Goal: Task Accomplishment & Management: Use online tool/utility

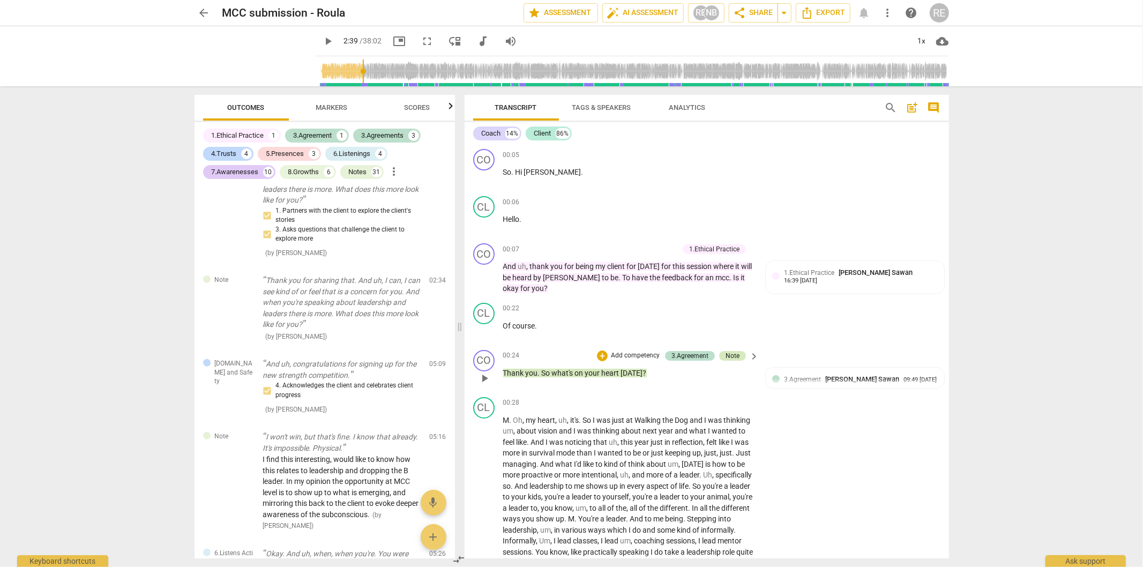
click at [729, 351] on div "Note" at bounding box center [732, 356] width 14 height 10
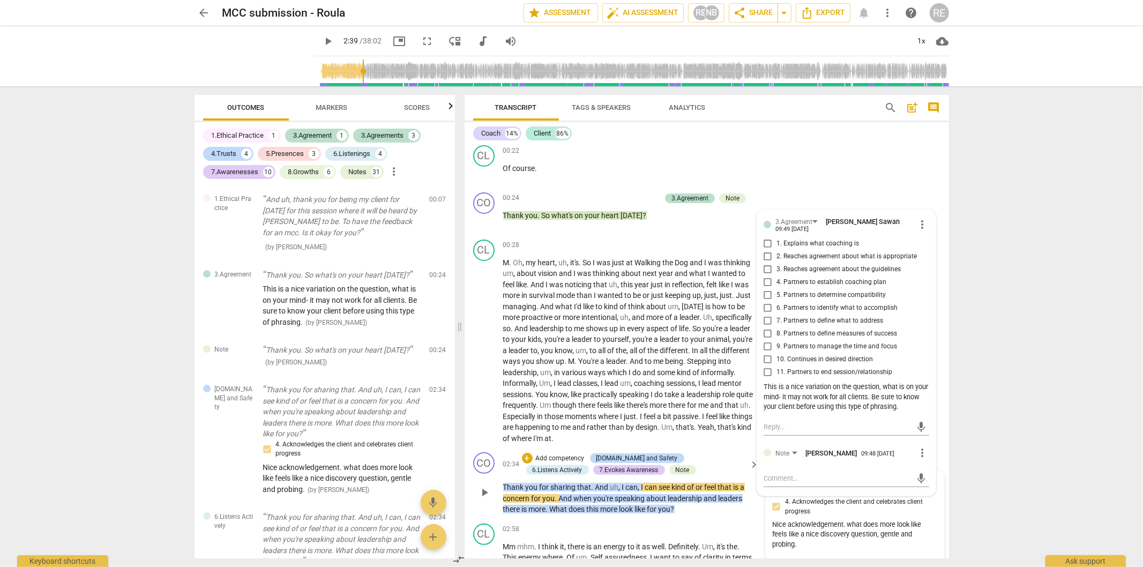
scroll to position [178, 0]
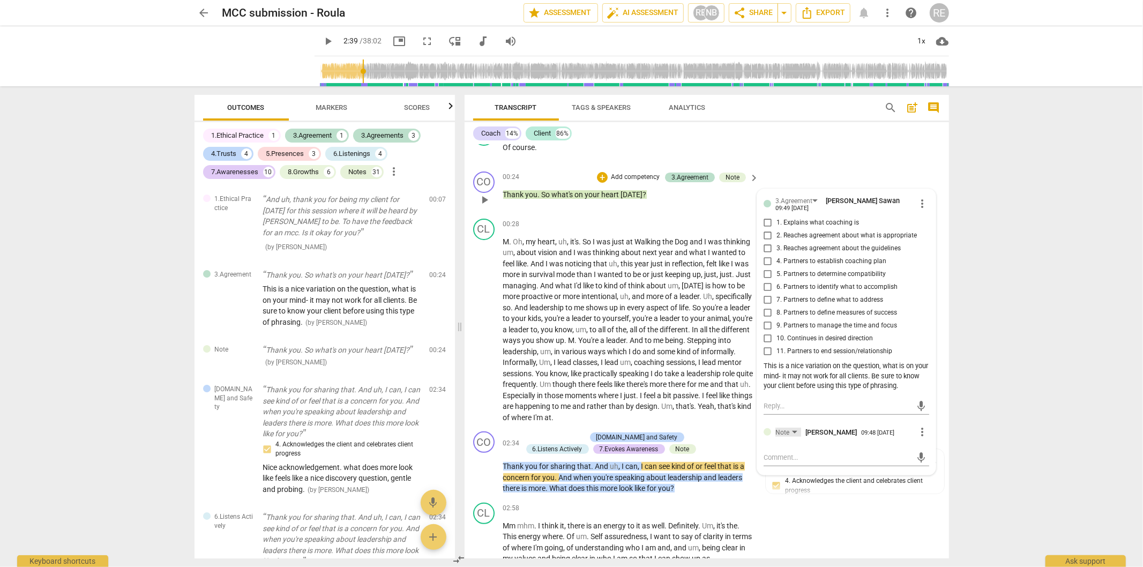
click at [778, 427] on div "Note" at bounding box center [782, 432] width 14 height 10
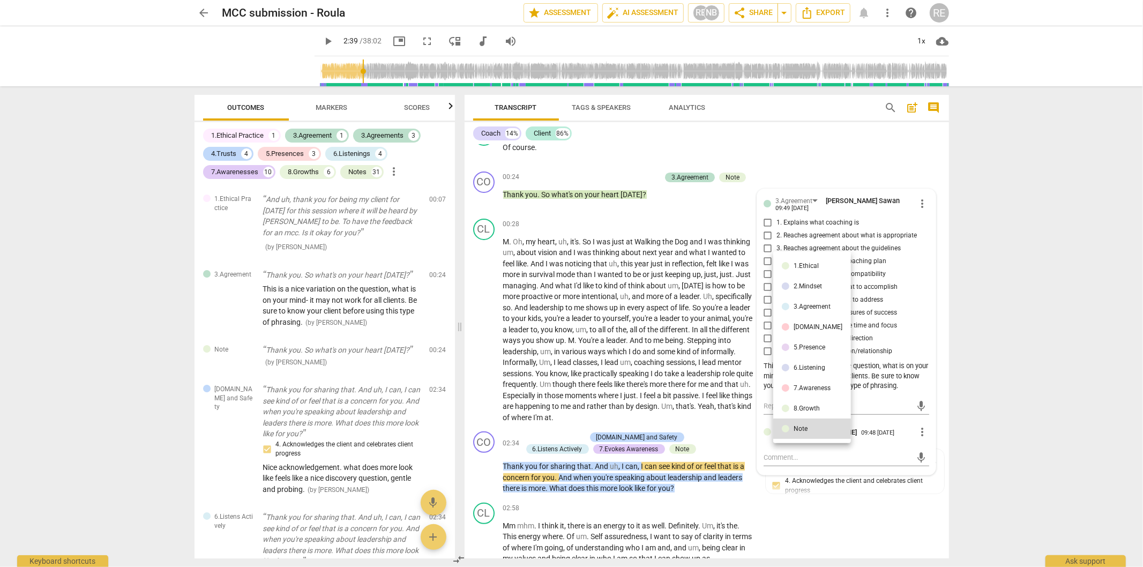
click at [786, 439] on div at bounding box center [571, 283] width 1143 height 567
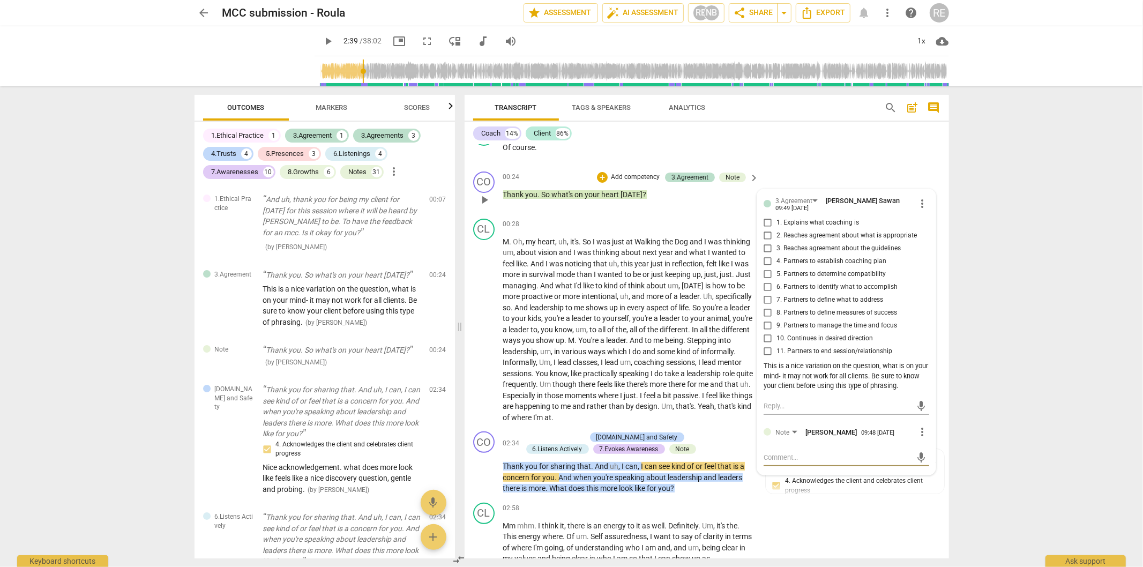
click at [790, 439] on textarea at bounding box center [837, 457] width 148 height 10
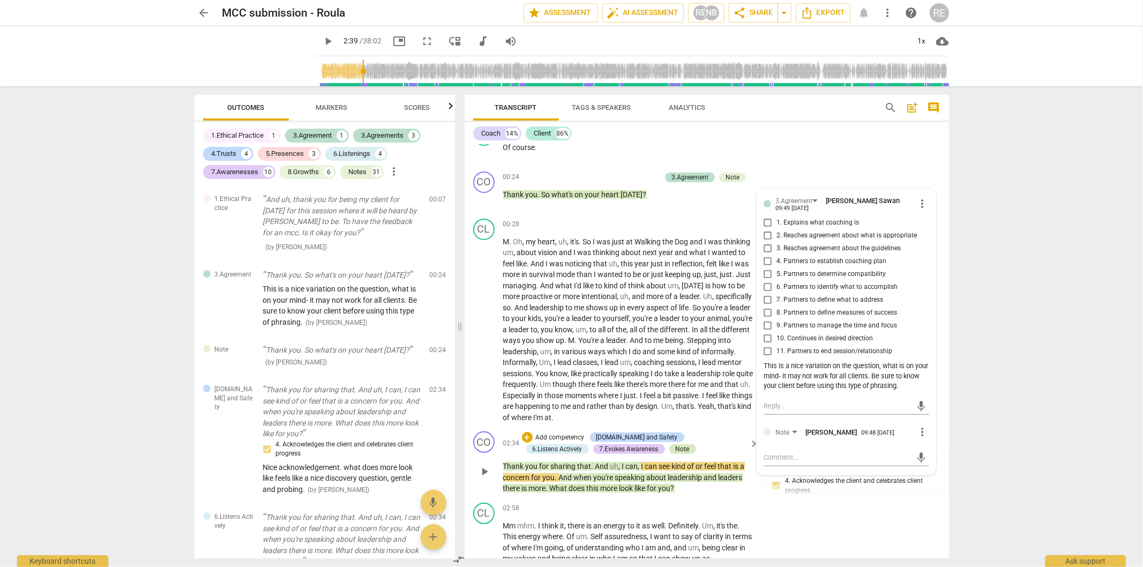
click at [675, 439] on div "Note" at bounding box center [682, 449] width 14 height 10
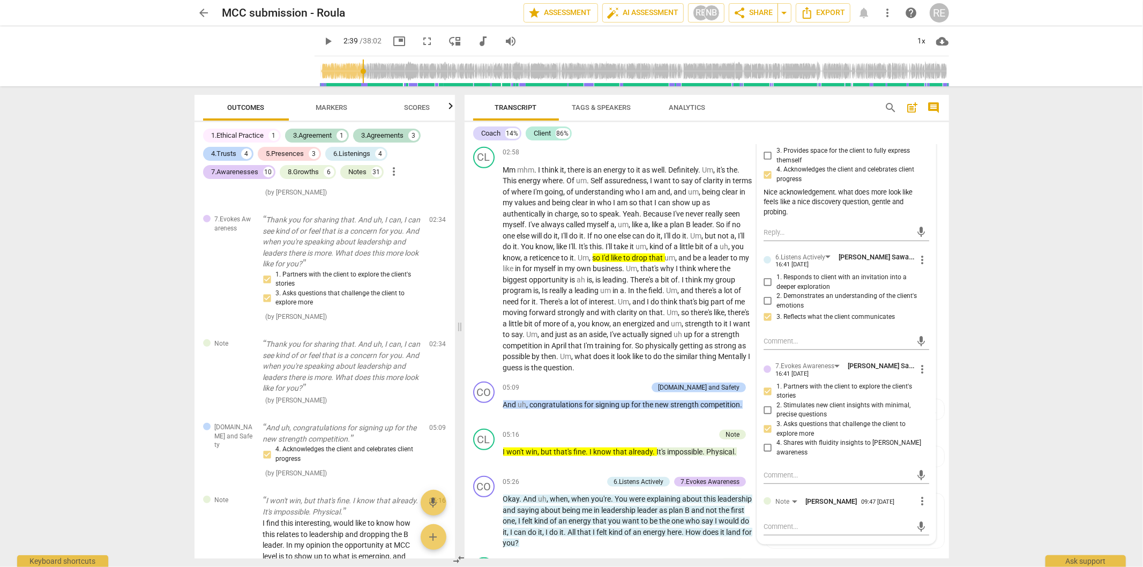
scroll to position [536, 0]
click at [780, 439] on div "Note" at bounding box center [782, 500] width 14 height 10
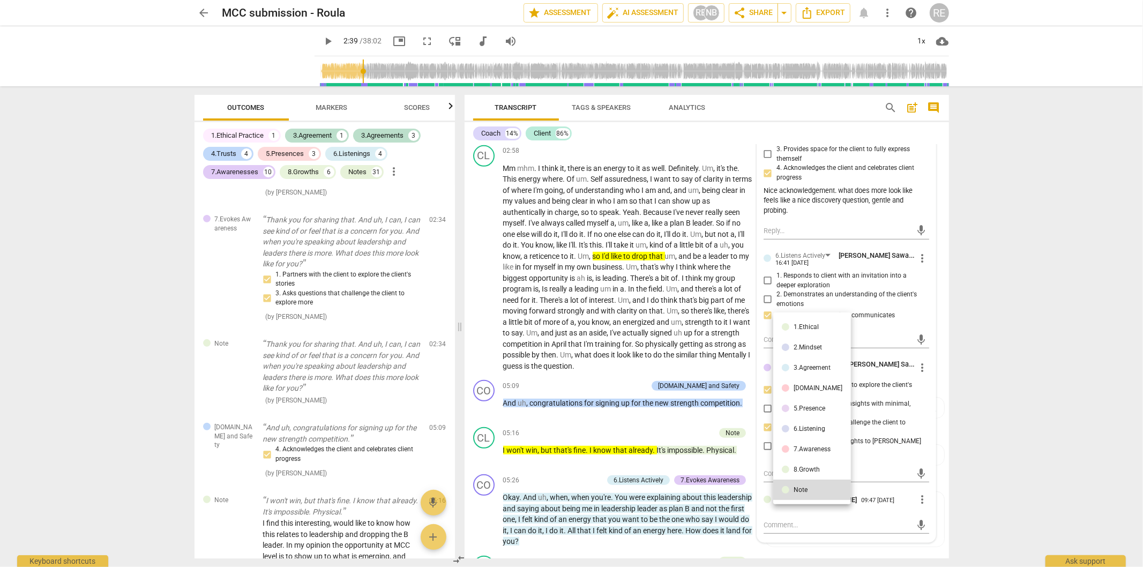
click at [814, 439] on div at bounding box center [571, 283] width 1143 height 567
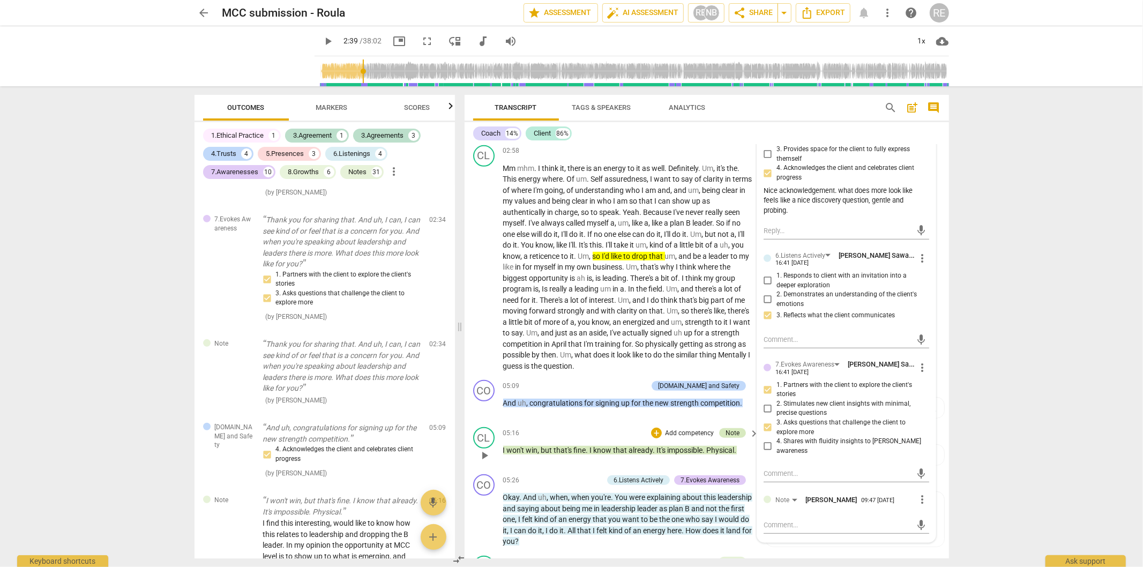
click at [737, 428] on div "Note" at bounding box center [732, 433] width 27 height 10
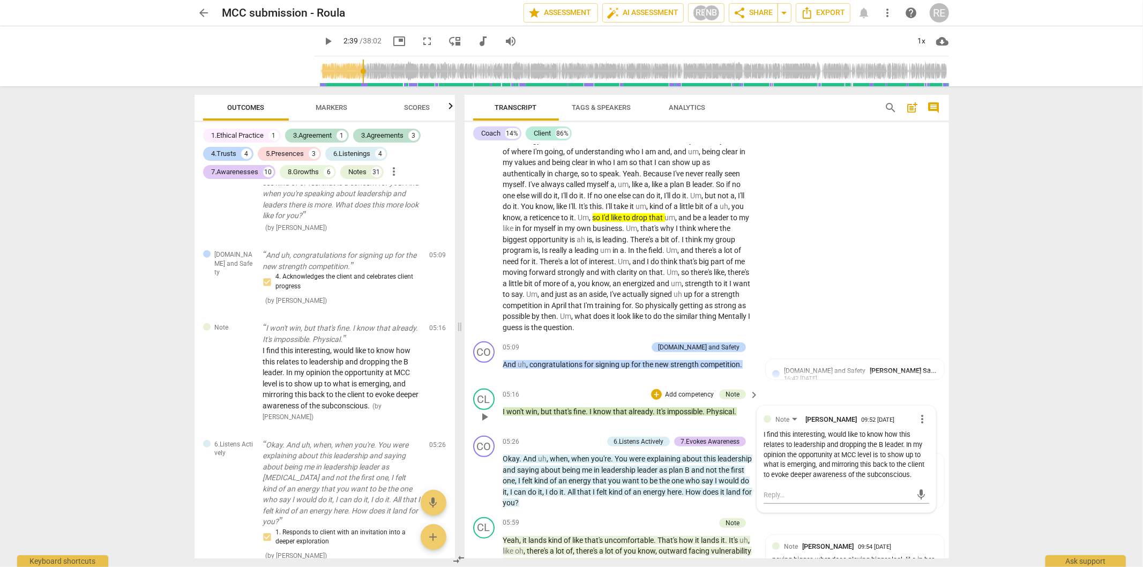
scroll to position [595, 0]
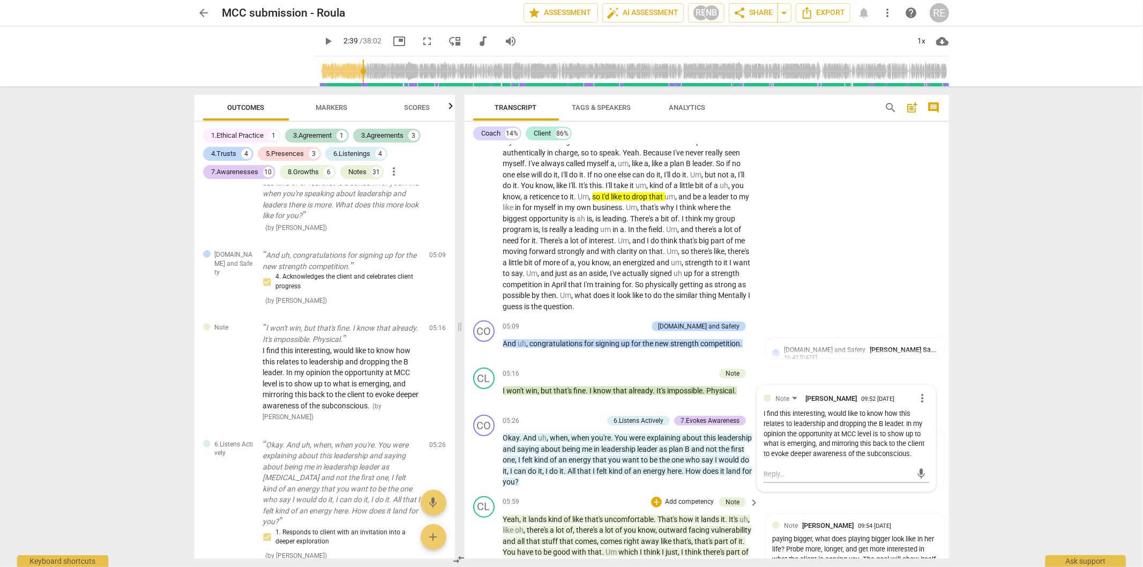
type input "160"
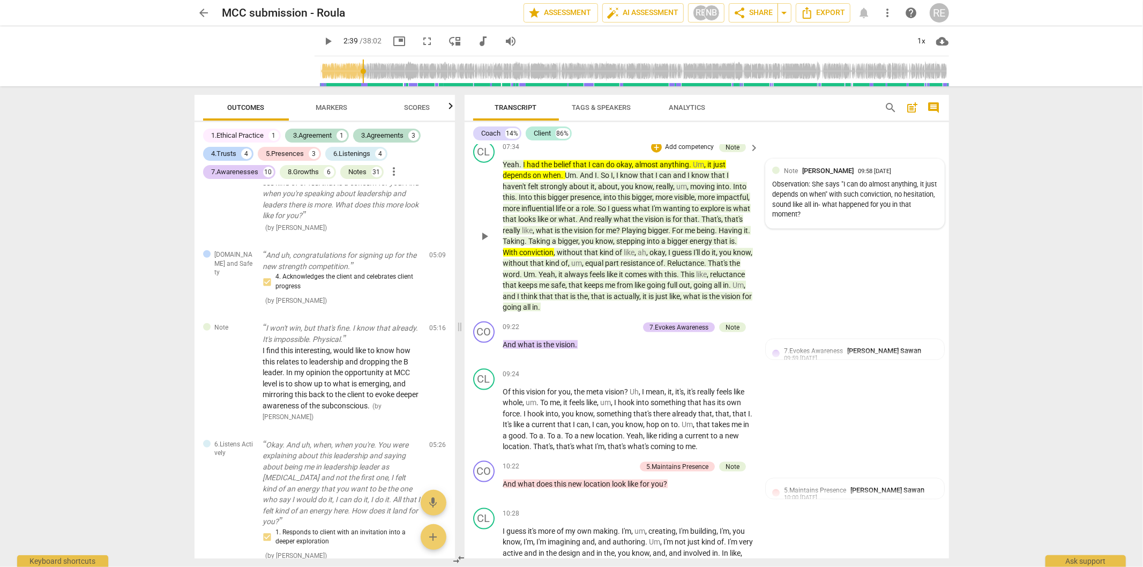
scroll to position [1250, 0]
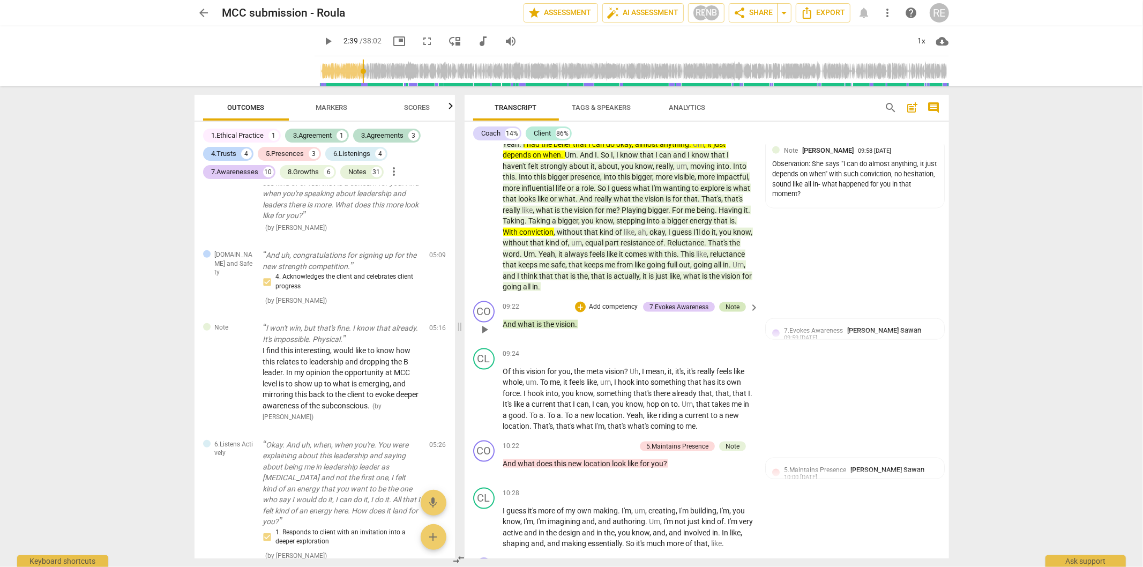
click at [725, 312] on div "Note" at bounding box center [732, 307] width 14 height 10
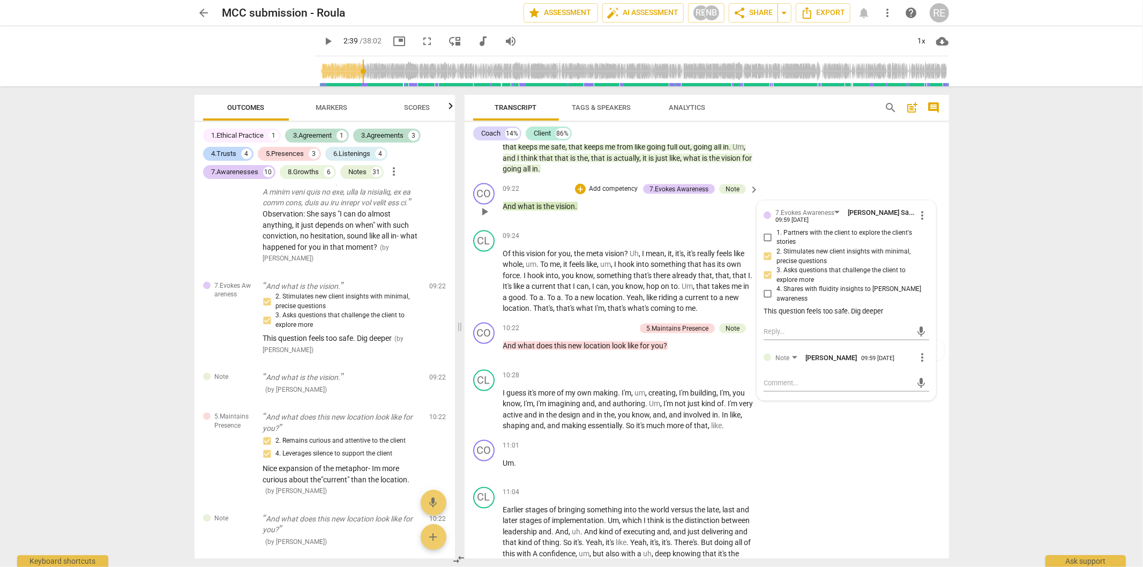
scroll to position [1369, 0]
click at [732, 331] on div "Note" at bounding box center [732, 327] width 14 height 10
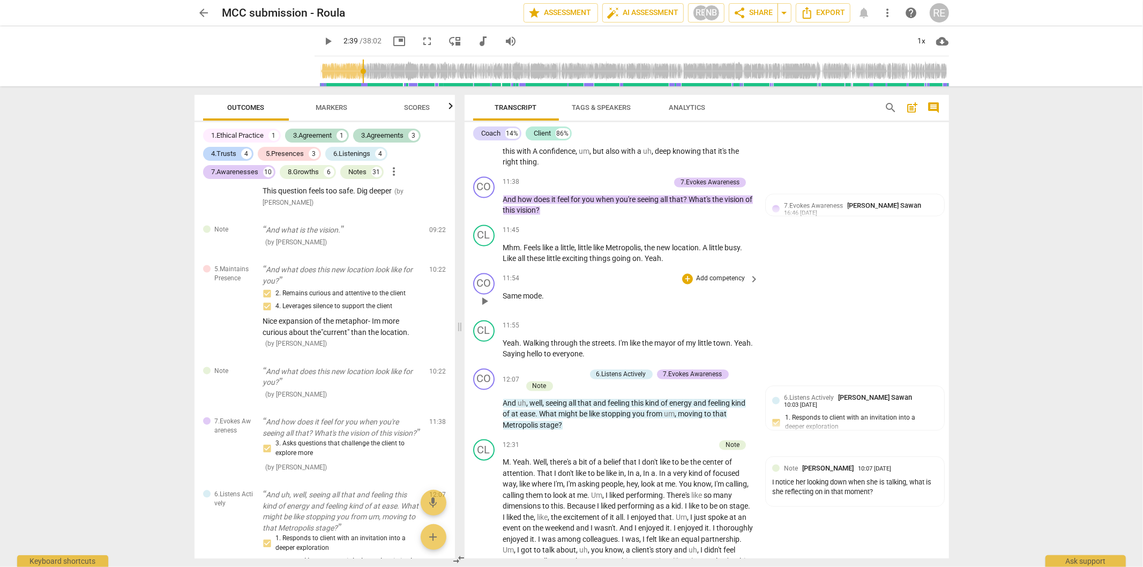
scroll to position [1785, 0]
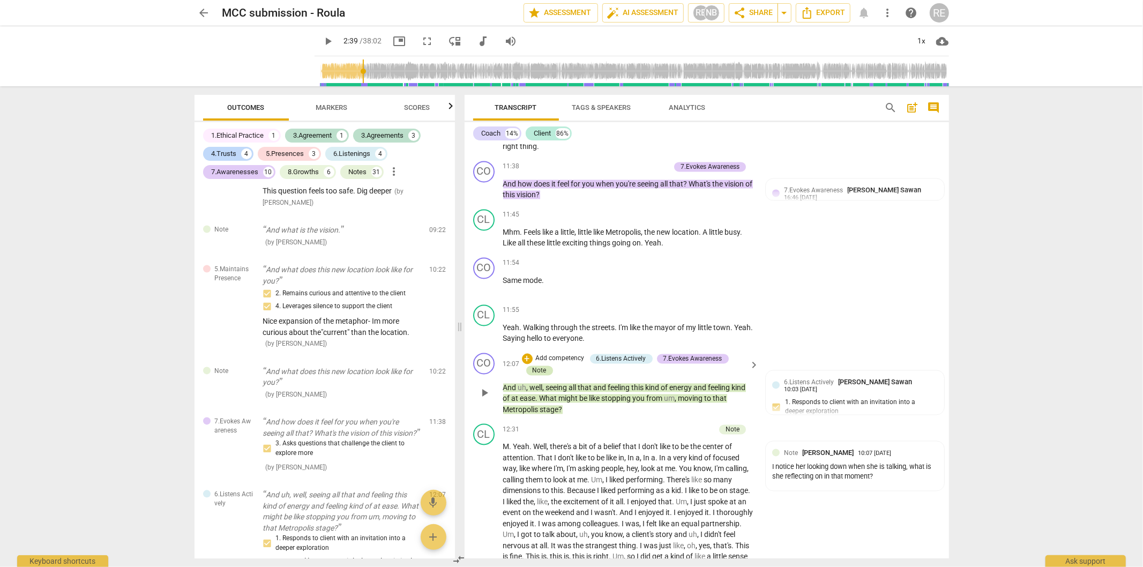
click at [532, 371] on div "Note" at bounding box center [539, 371] width 14 height 10
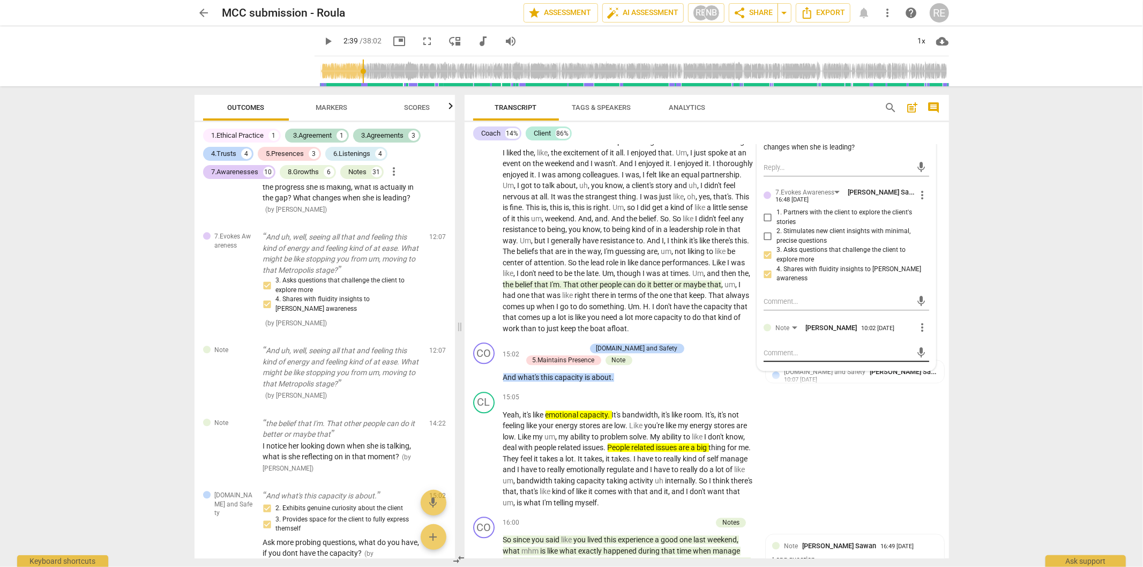
scroll to position [2143, 0]
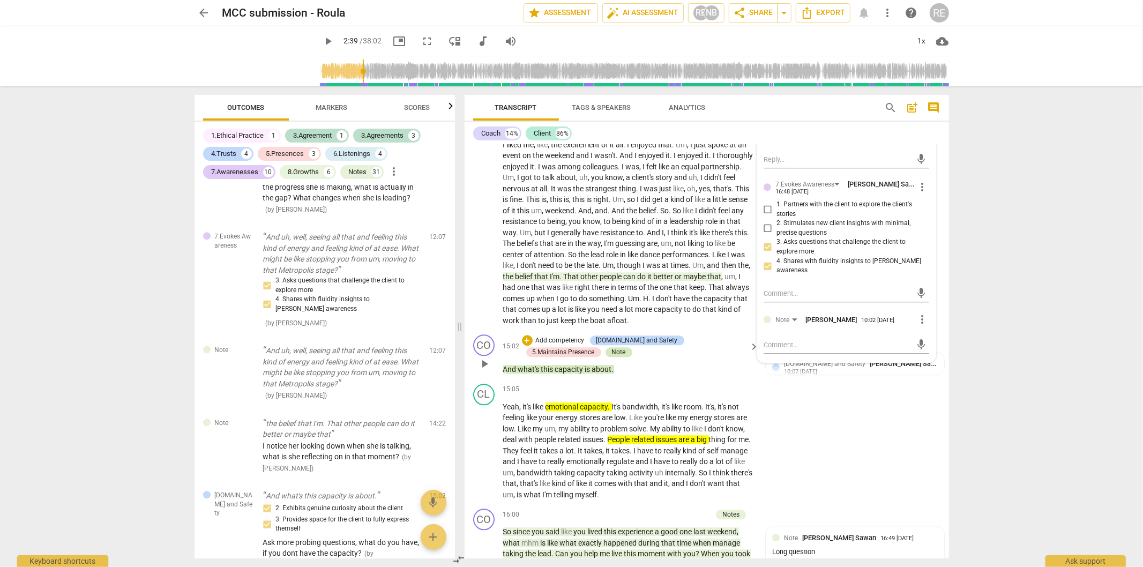
click at [612, 350] on div "Note" at bounding box center [619, 352] width 14 height 10
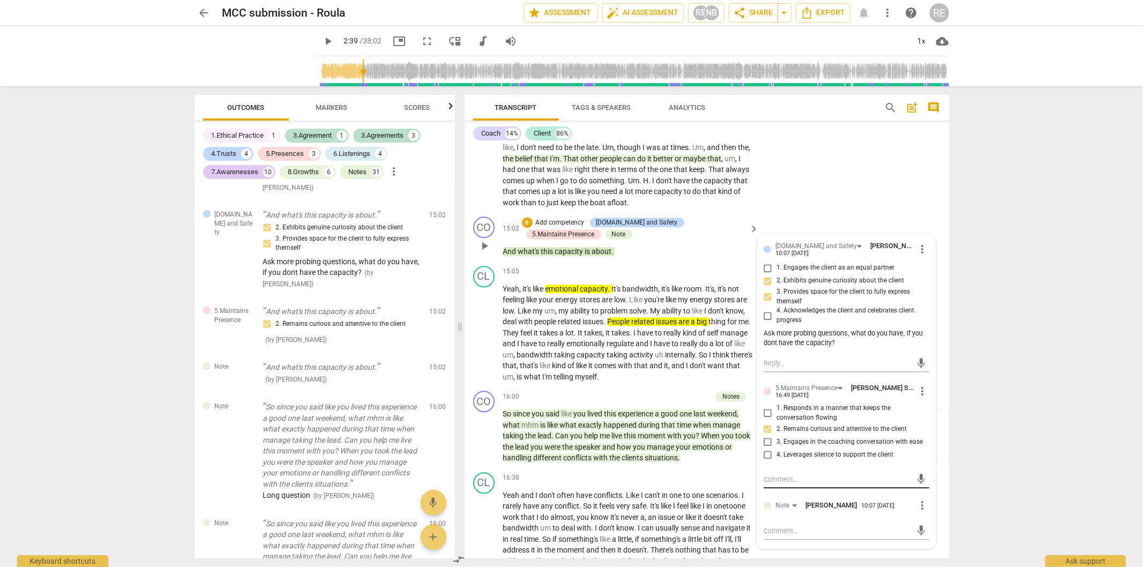
scroll to position [2262, 0]
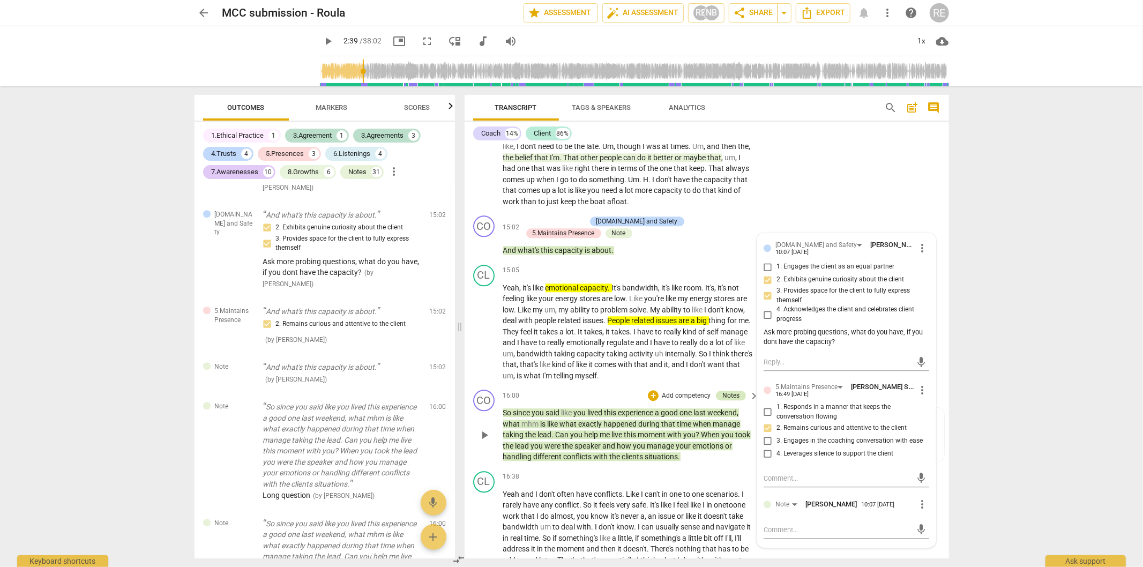
click at [726, 395] on div "Notes" at bounding box center [730, 395] width 17 height 10
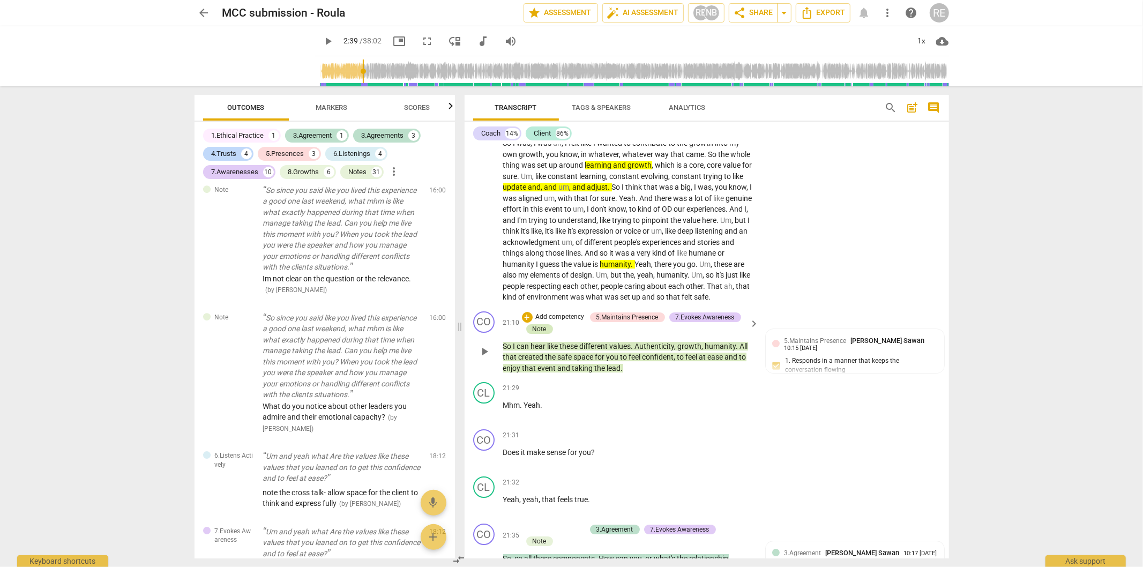
scroll to position [2976, 0]
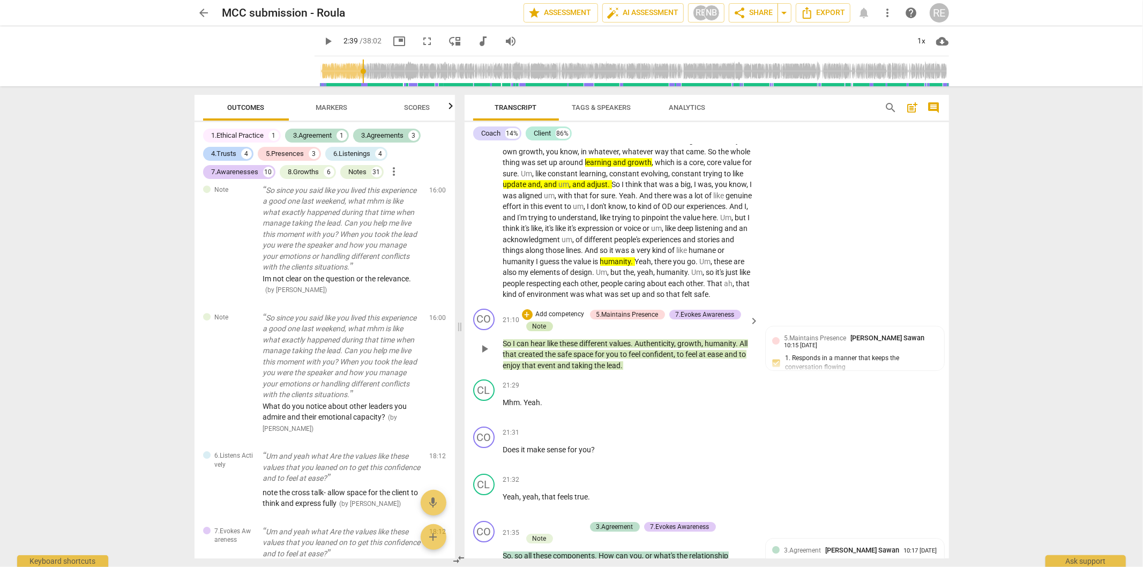
click at [533, 331] on div "Note" at bounding box center [539, 326] width 14 height 10
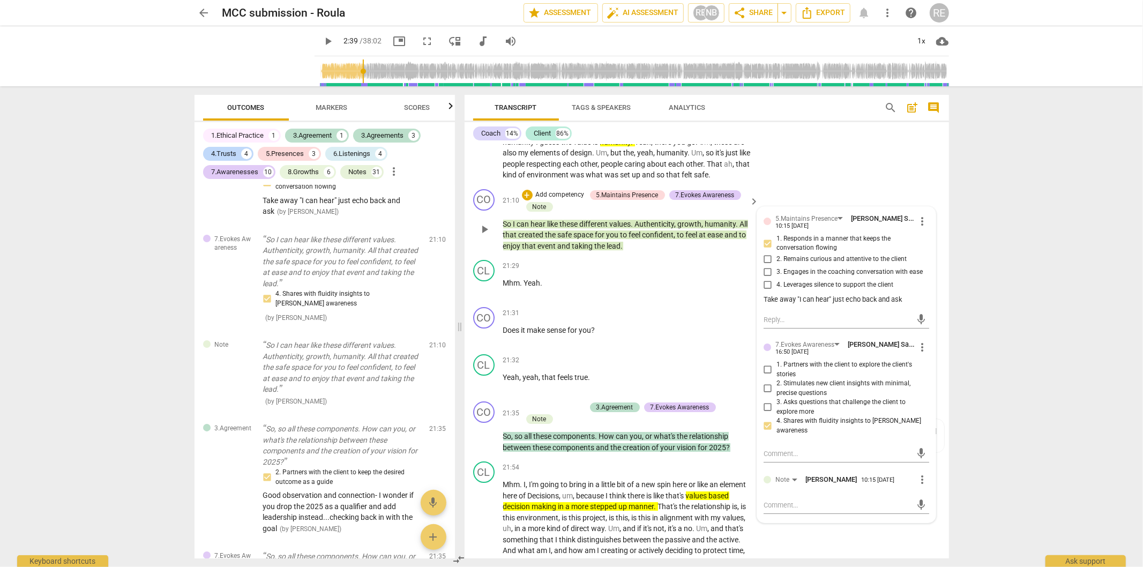
scroll to position [3154, 0]
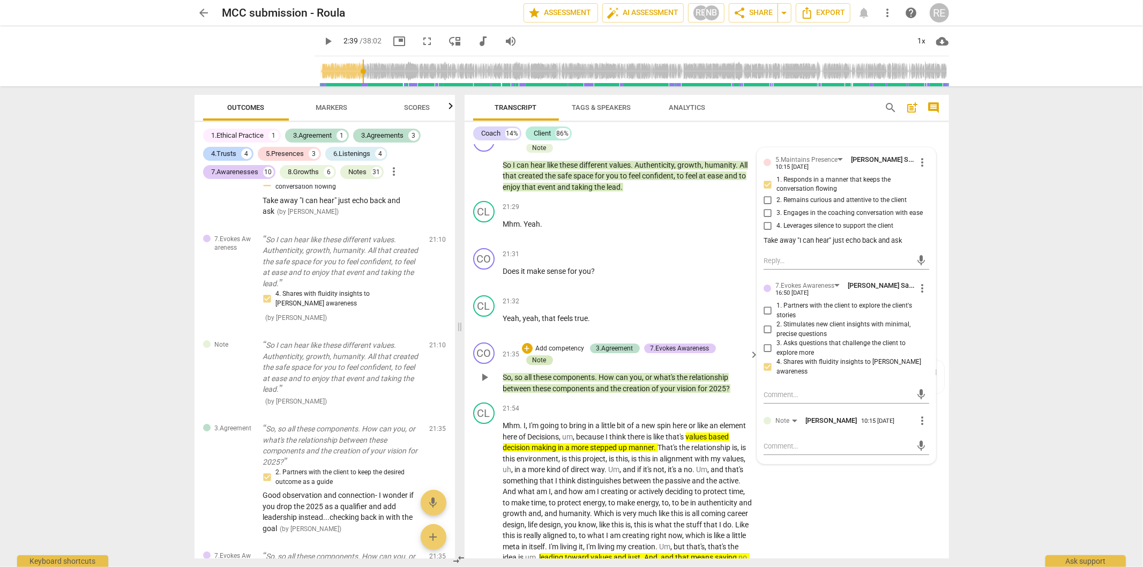
click at [539, 365] on div "Note" at bounding box center [539, 360] width 14 height 10
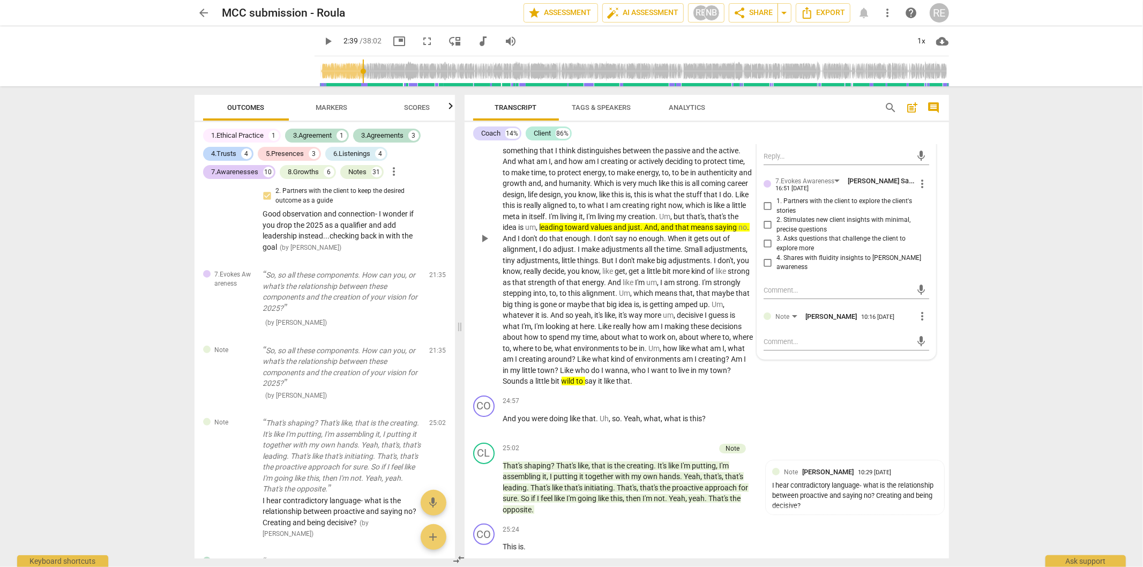
scroll to position [3511, 0]
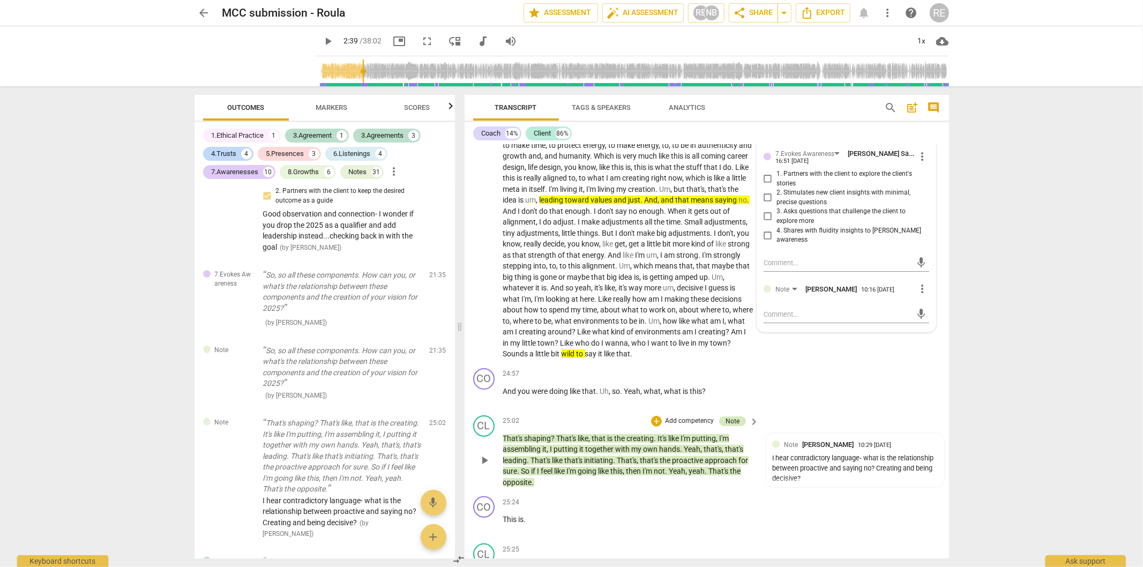
click at [725, 426] on div "Note" at bounding box center [732, 421] width 14 height 10
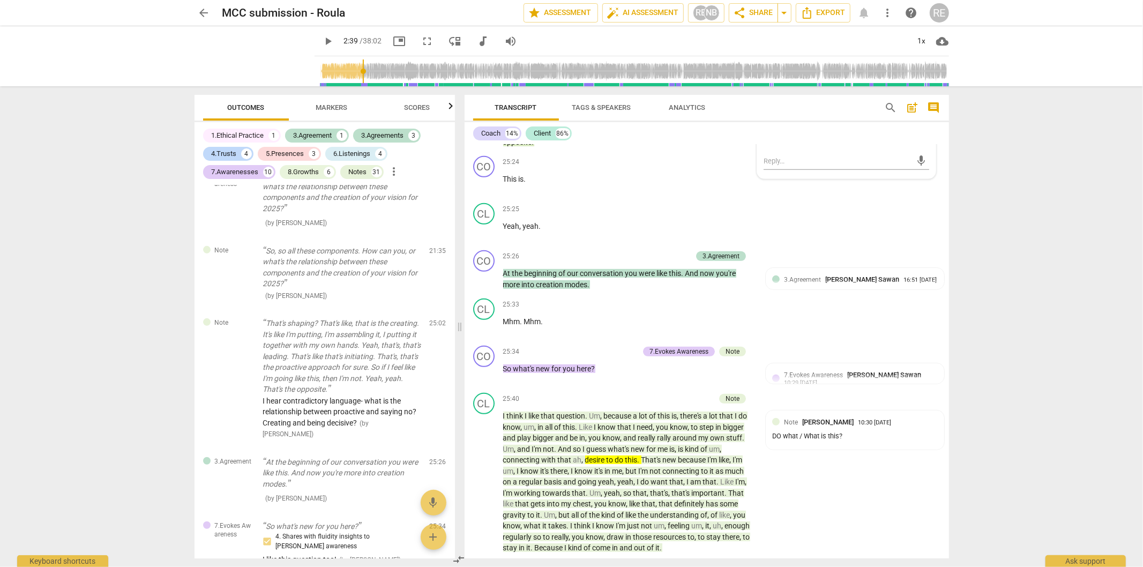
scroll to position [3869, 0]
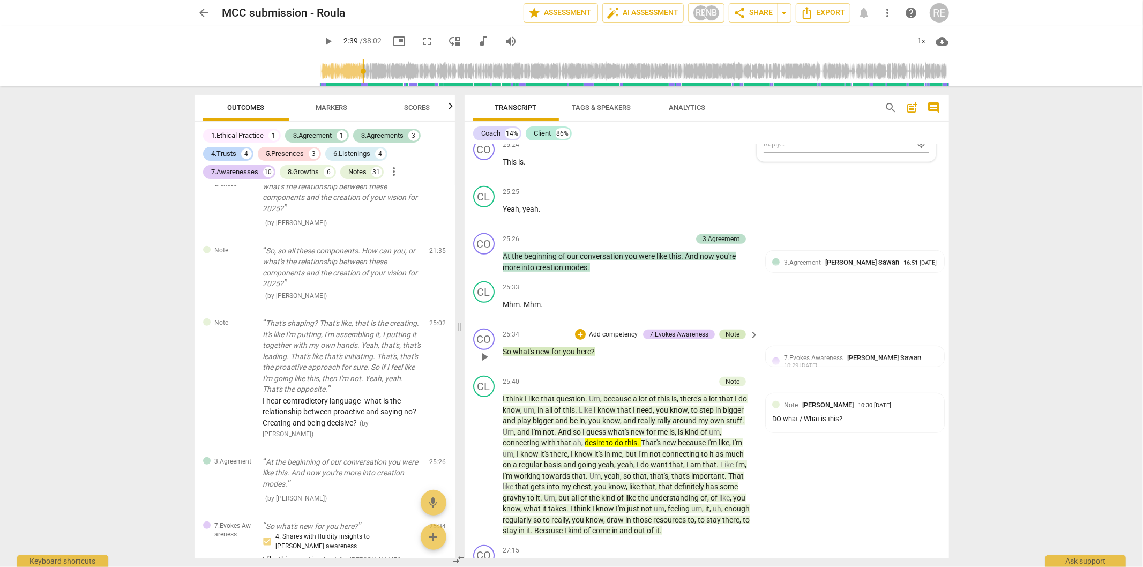
click at [729, 338] on div "Note" at bounding box center [732, 334] width 14 height 10
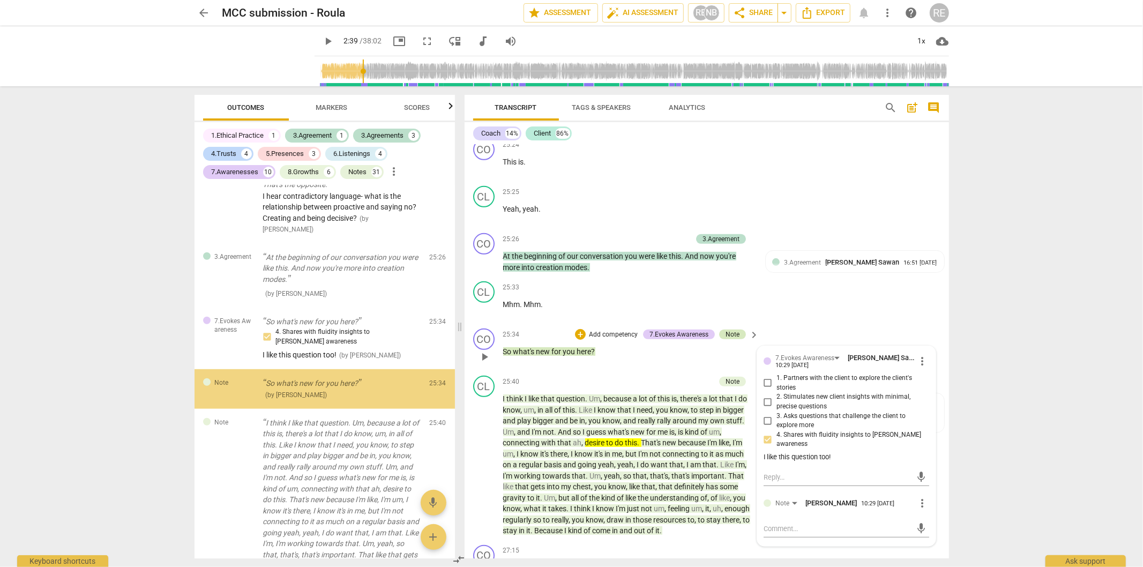
scroll to position [4028, 0]
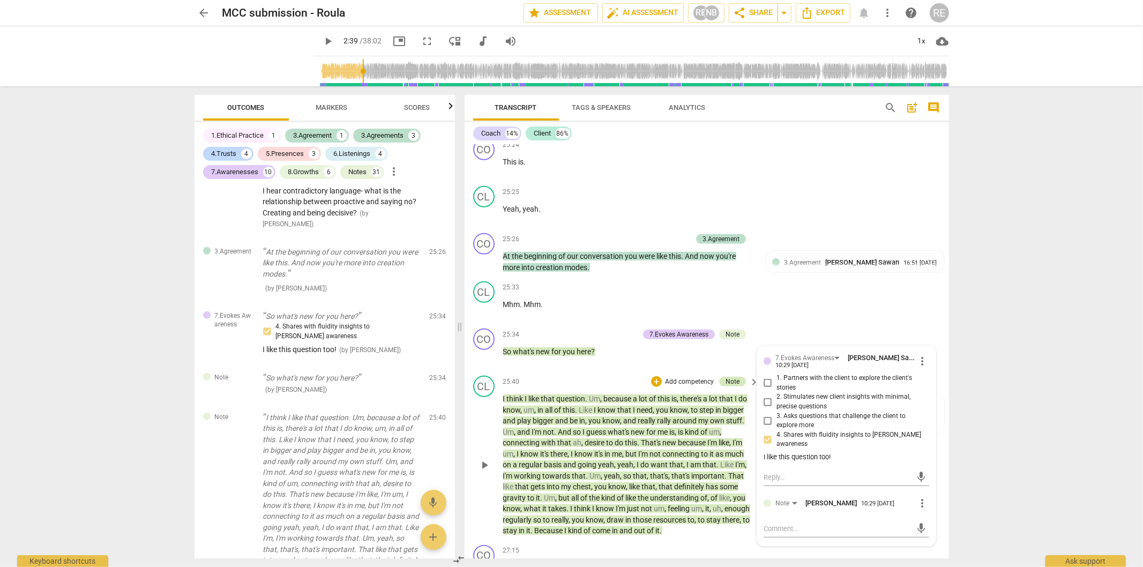
click at [734, 382] on div "Note" at bounding box center [732, 382] width 14 height 10
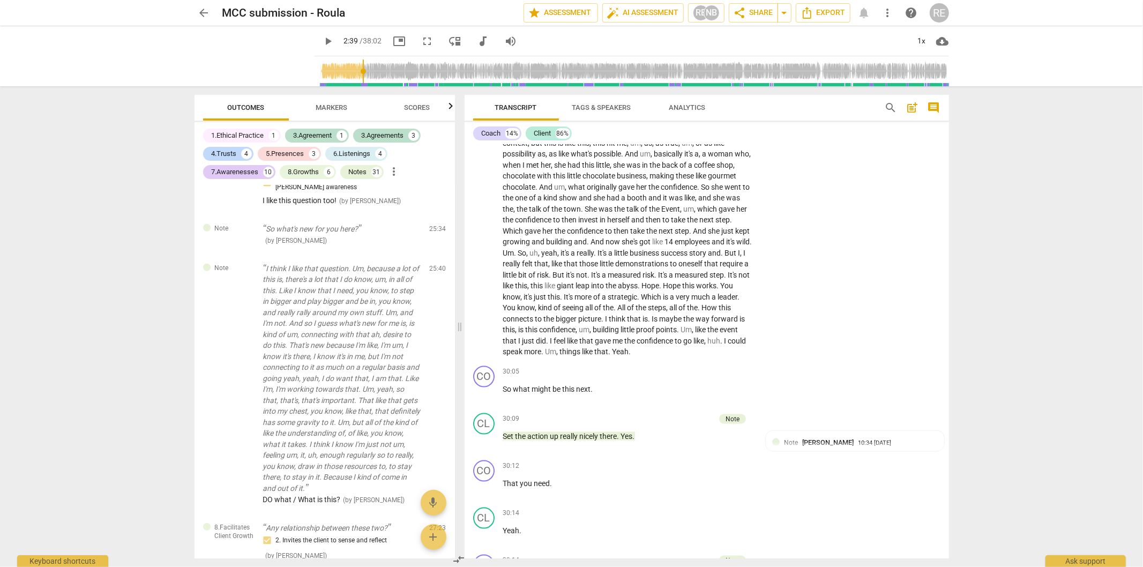
scroll to position [4523, 0]
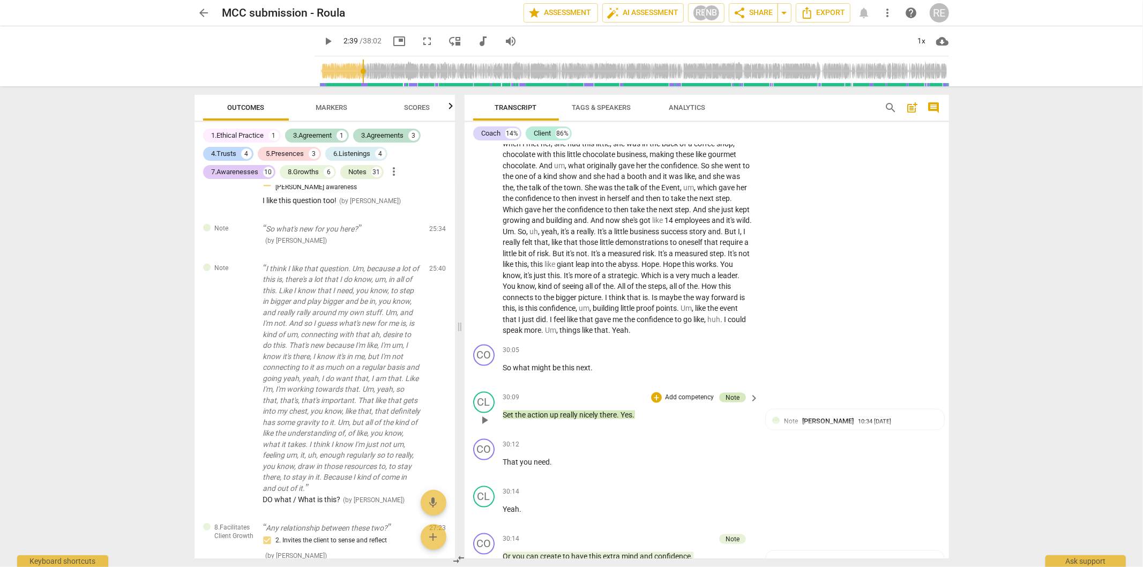
click at [726, 402] on div "Note" at bounding box center [732, 398] width 14 height 10
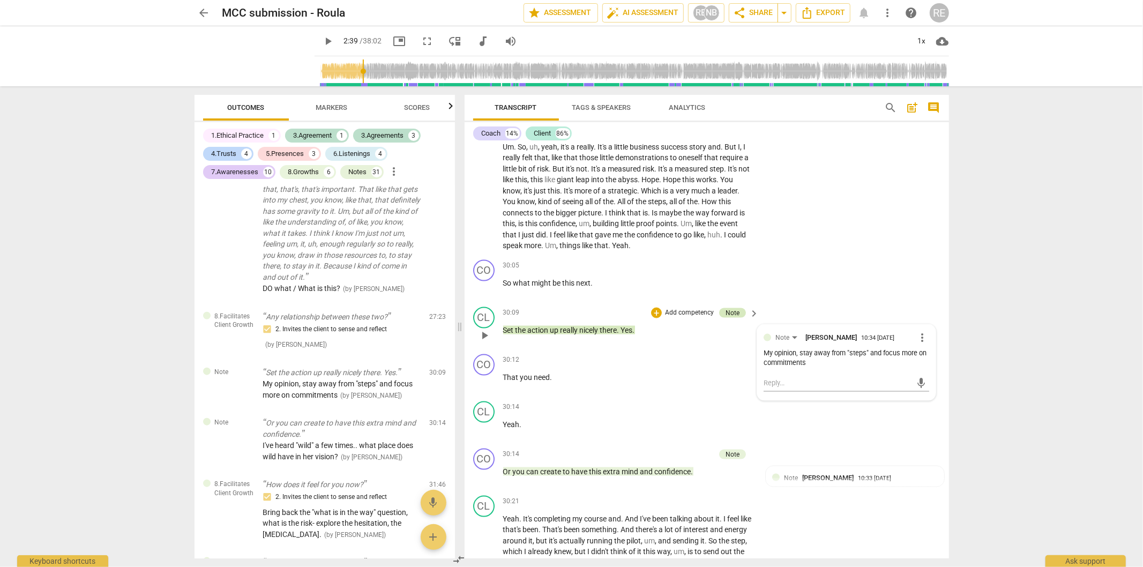
scroll to position [4642, 0]
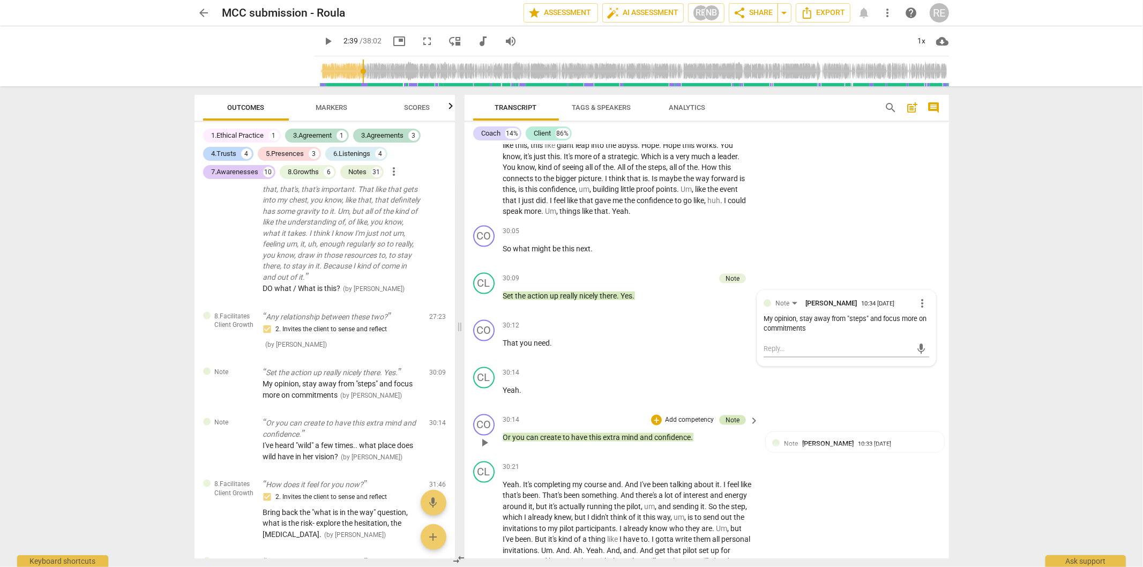
click at [719, 425] on div "Note" at bounding box center [732, 420] width 27 height 10
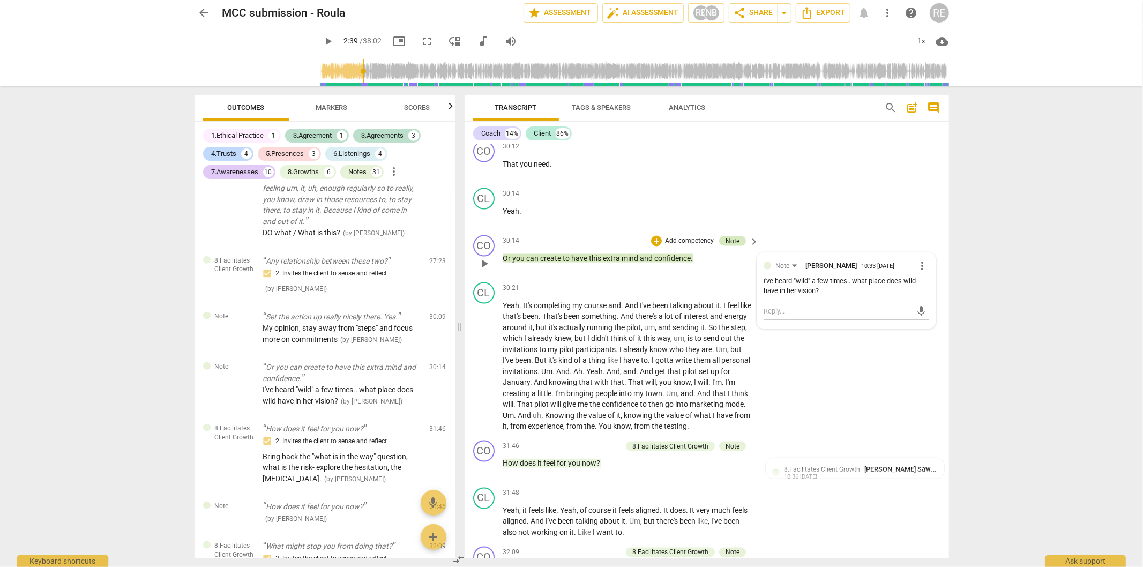
scroll to position [4880, 0]
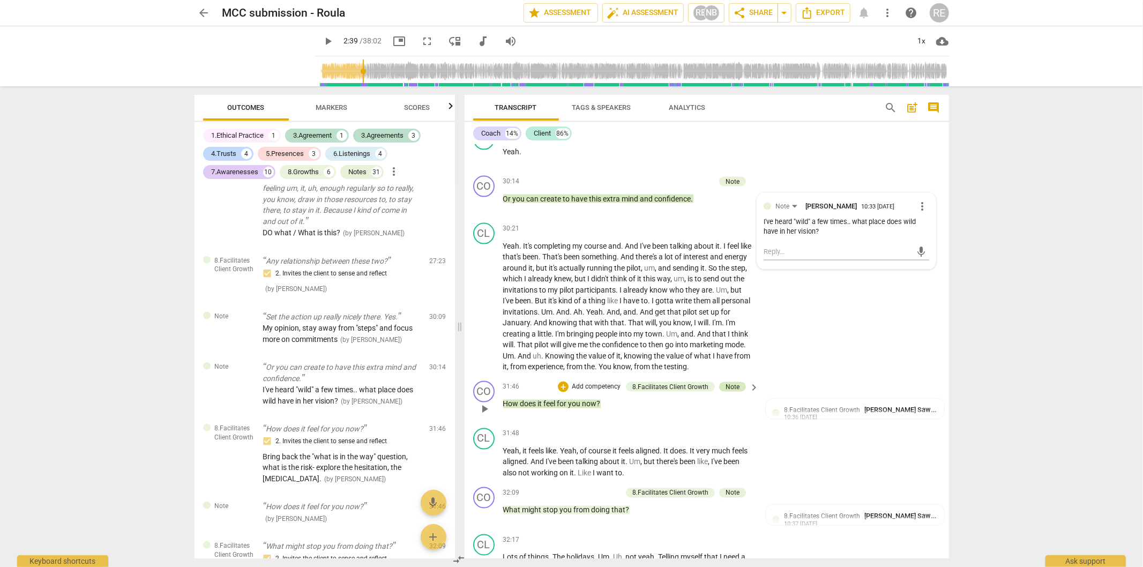
click at [730, 392] on div "Note" at bounding box center [732, 387] width 14 height 10
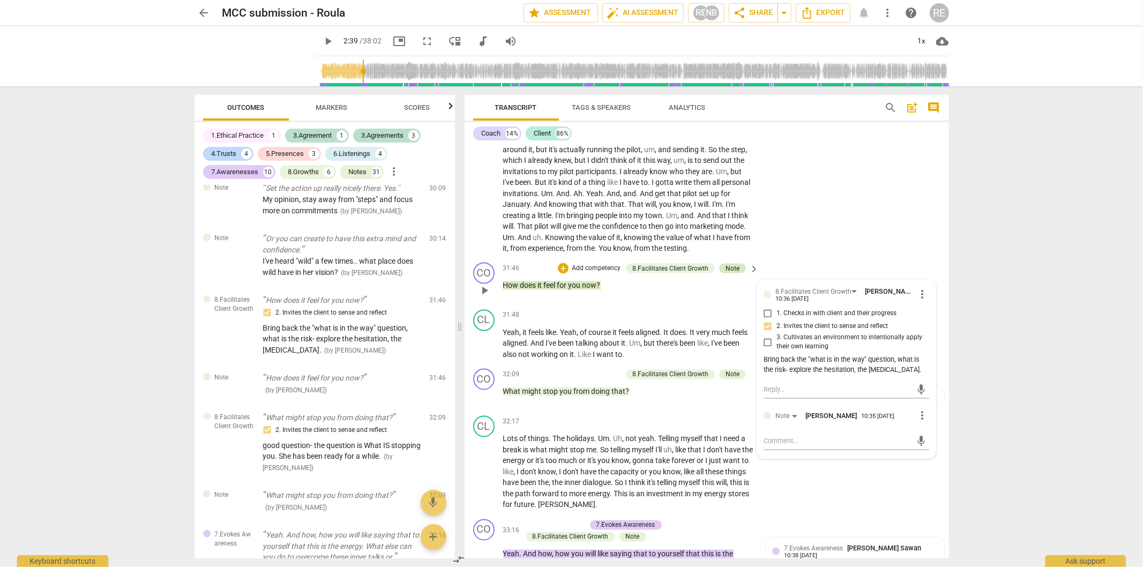
scroll to position [4999, 0]
click at [730, 379] on div "Note" at bounding box center [732, 374] width 14 height 10
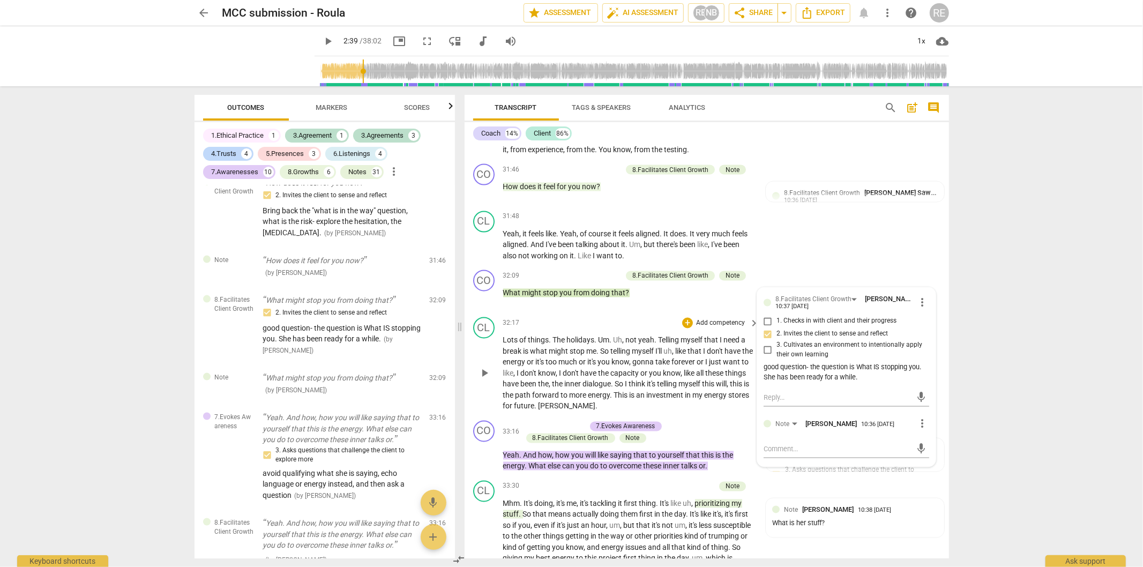
scroll to position [5118, 0]
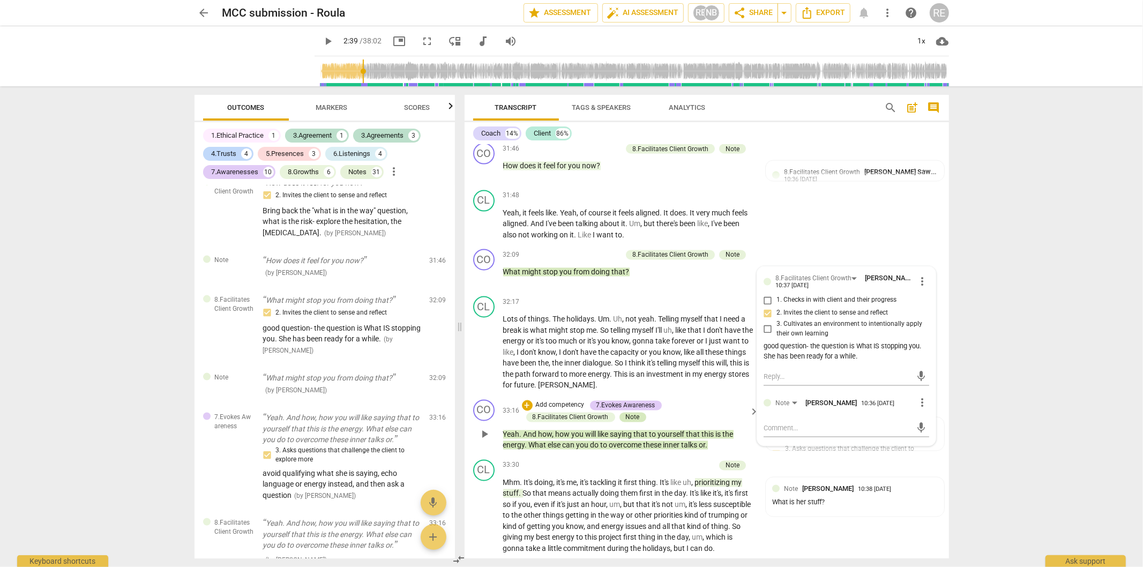
click at [626, 419] on div "Note" at bounding box center [633, 417] width 14 height 10
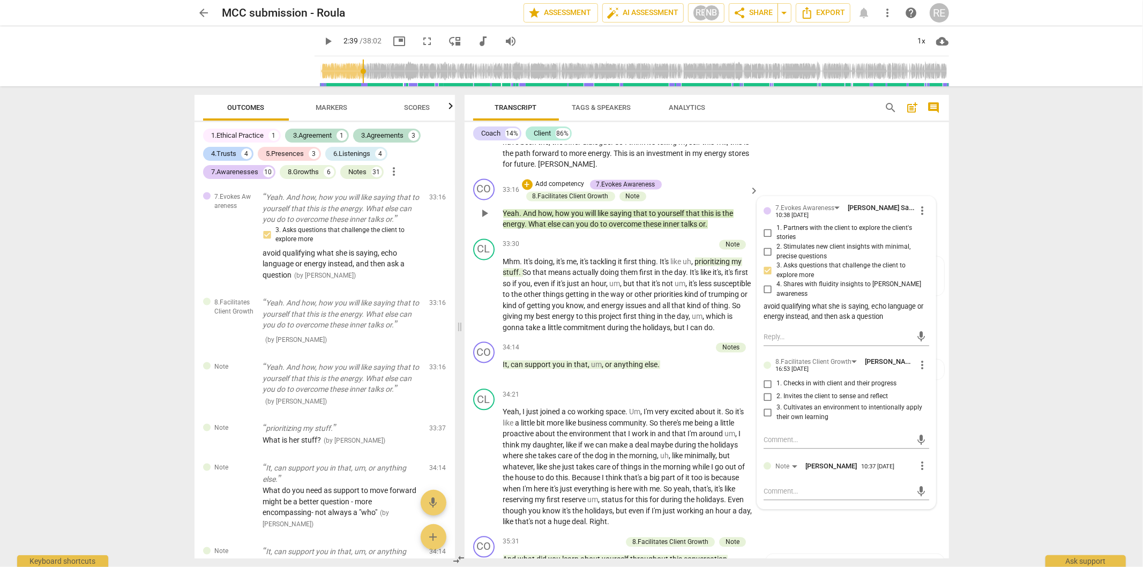
scroll to position [5357, 0]
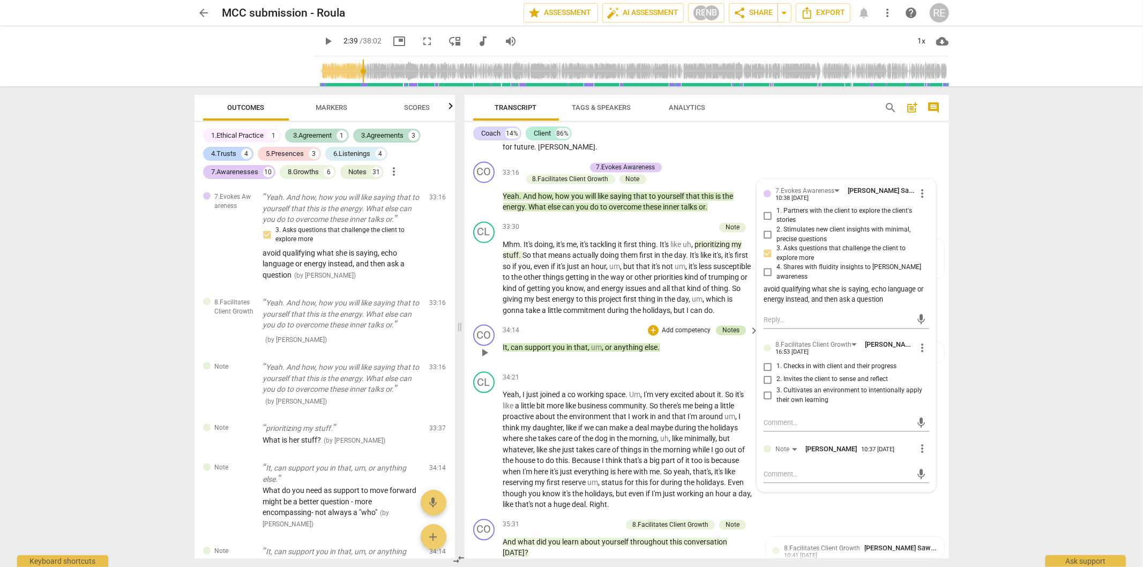
click at [731, 335] on div "Notes" at bounding box center [730, 330] width 17 height 10
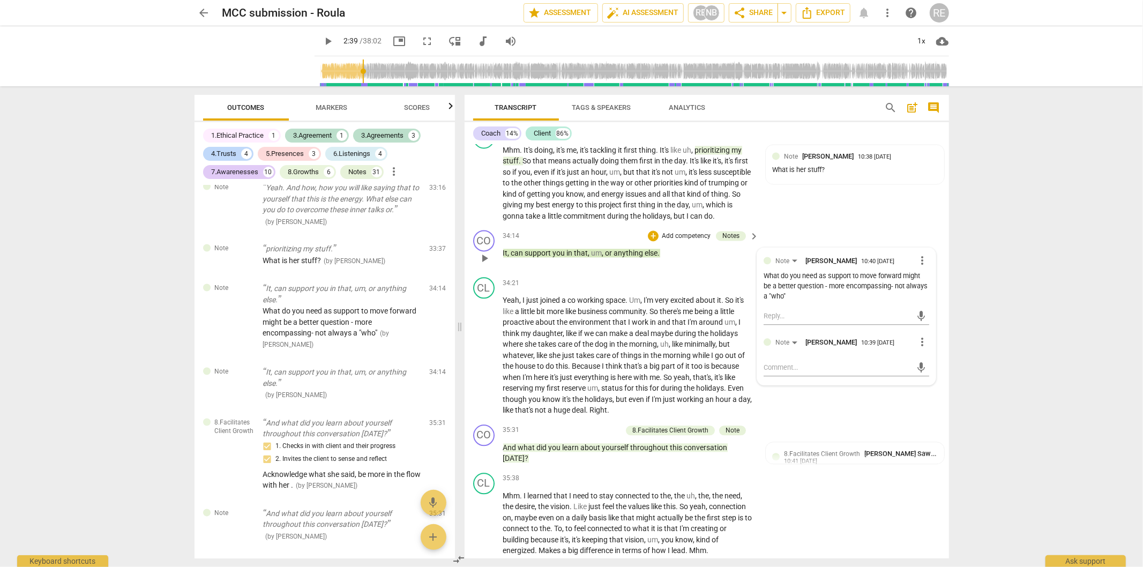
scroll to position [5476, 0]
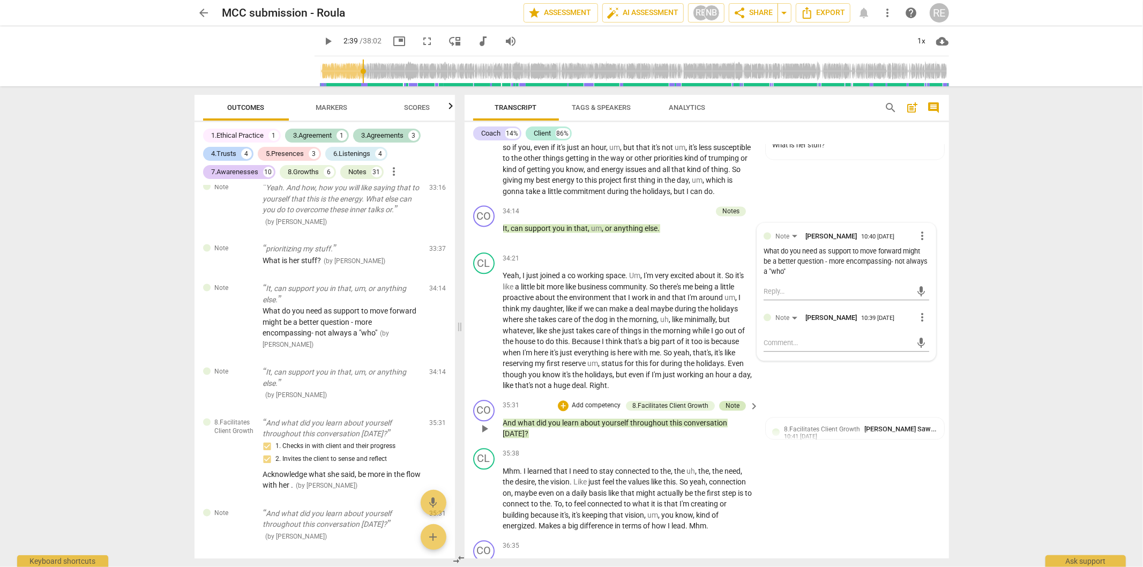
click at [727, 406] on div "Note" at bounding box center [732, 406] width 14 height 10
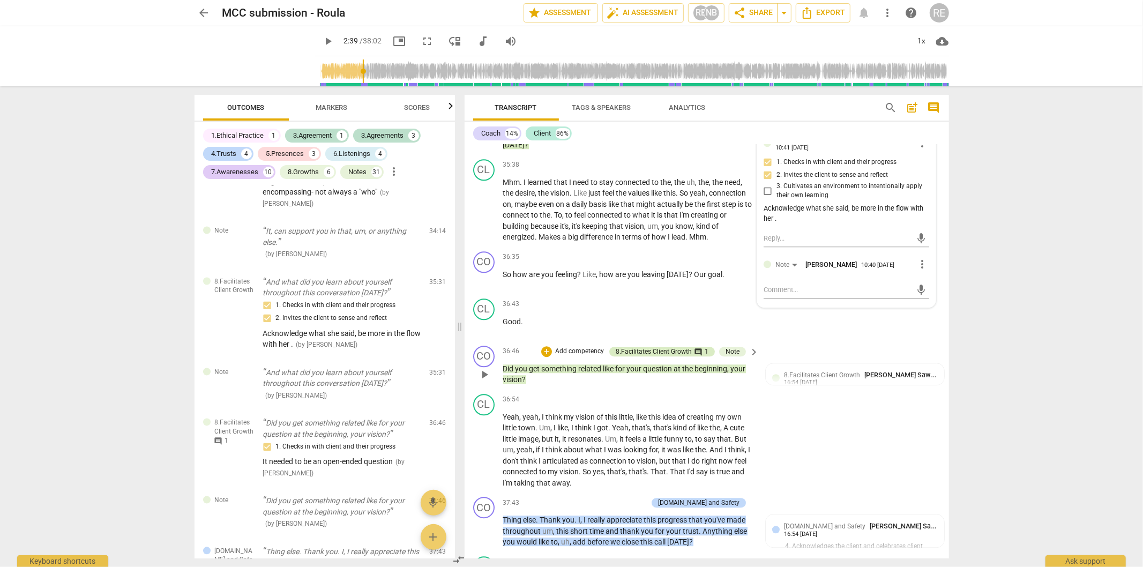
scroll to position [5773, 0]
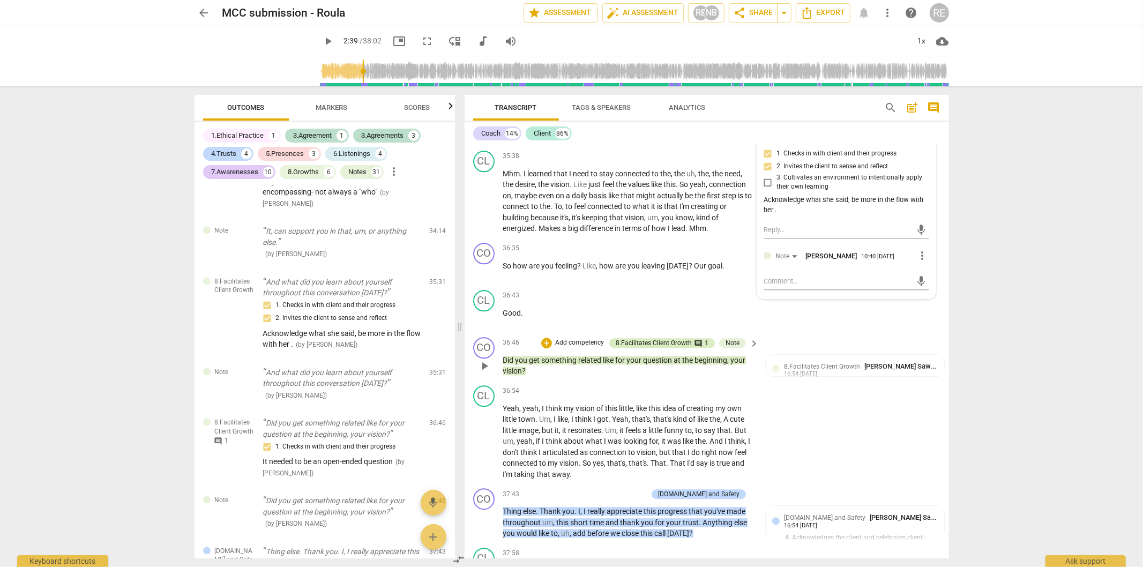
click at [694, 344] on span "comment" at bounding box center [698, 343] width 9 height 9
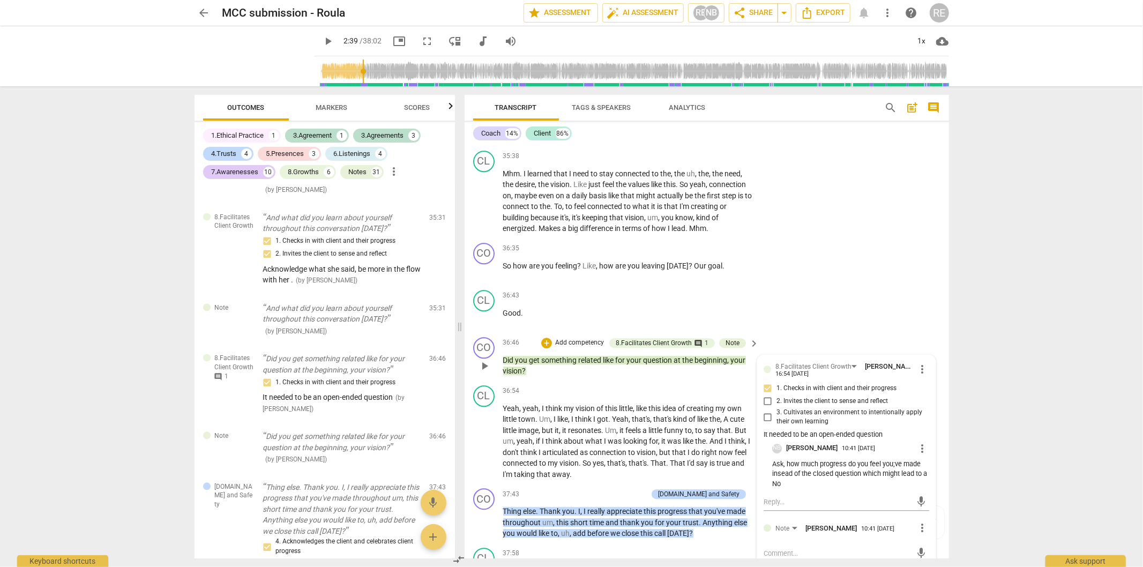
scroll to position [5832, 0]
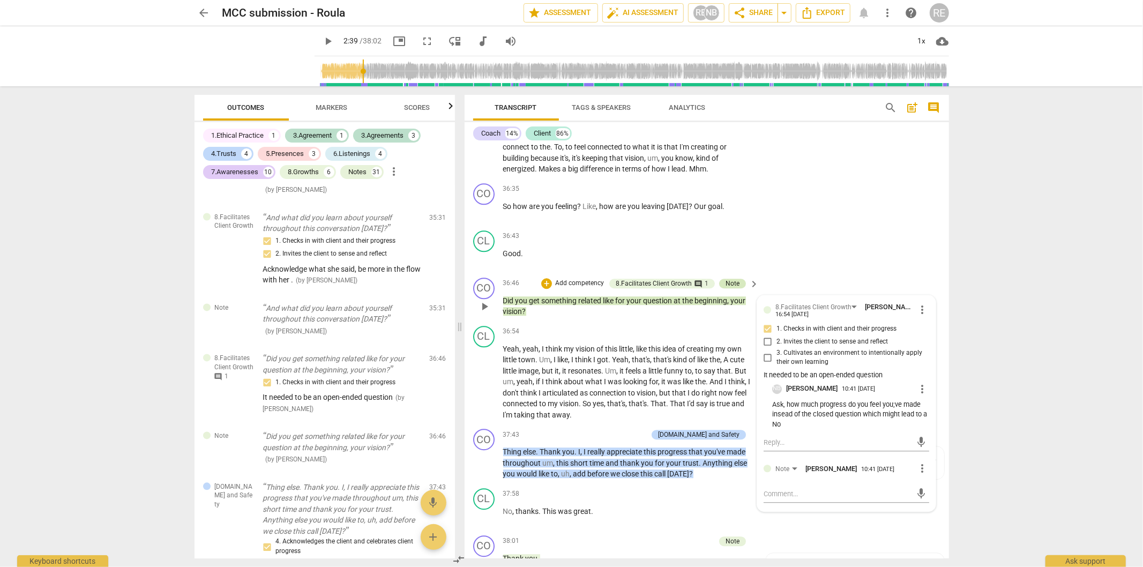
click at [729, 281] on div "Note" at bounding box center [732, 284] width 14 height 10
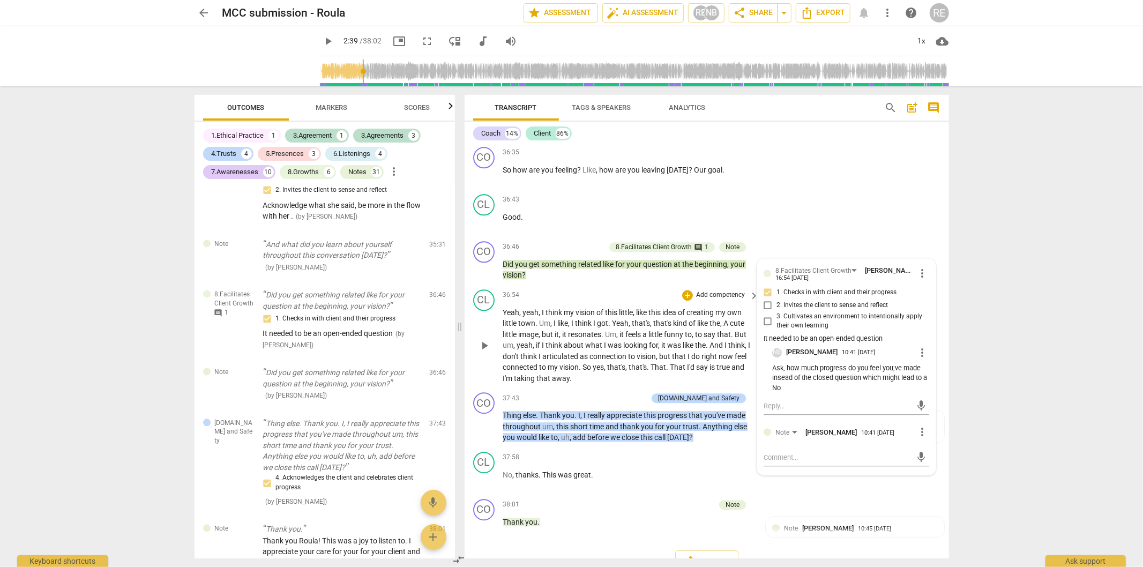
scroll to position [5889, 0]
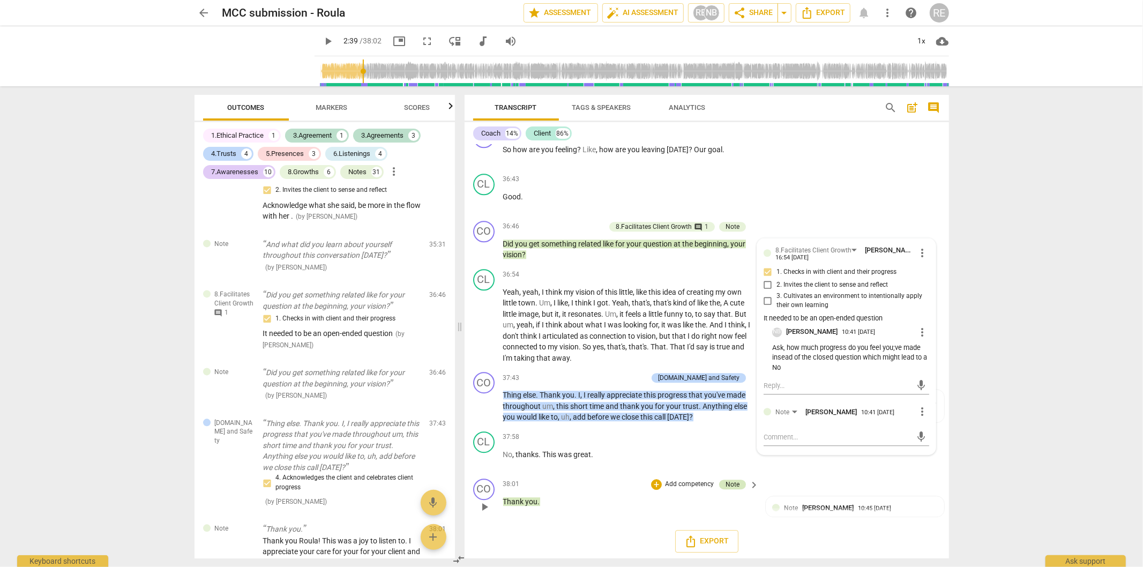
click at [732, 439] on div "Note" at bounding box center [732, 484] width 14 height 10
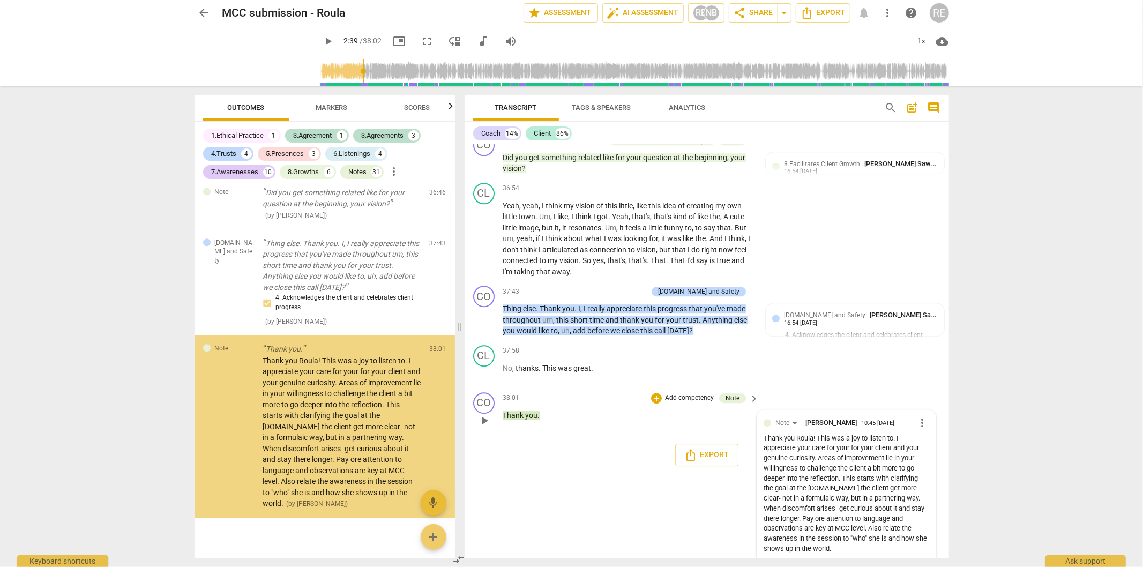
scroll to position [6002, 0]
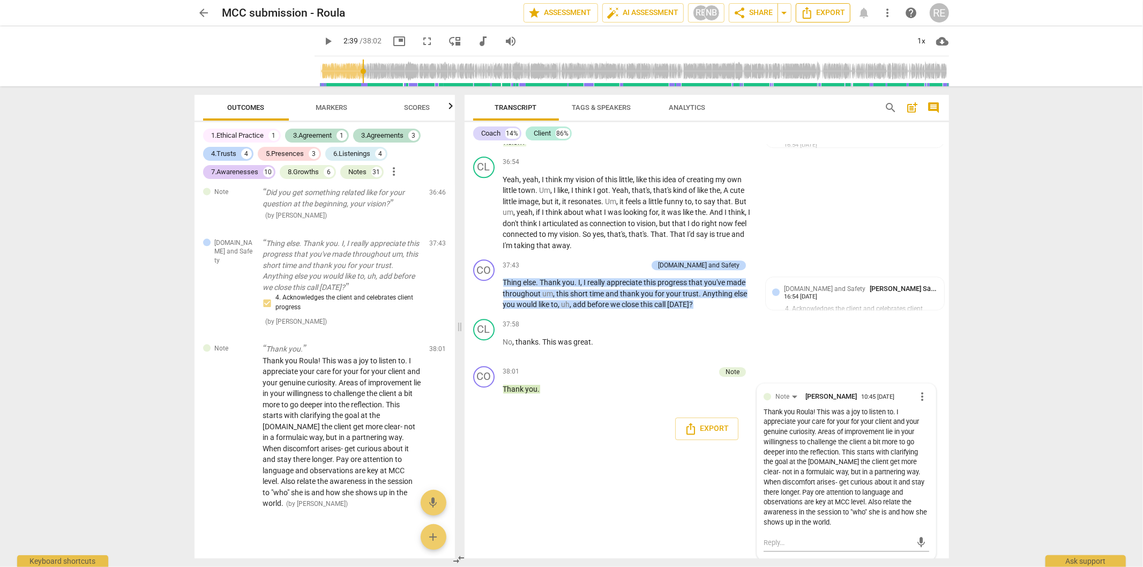
click at [816, 8] on span "Export" at bounding box center [822, 12] width 45 height 13
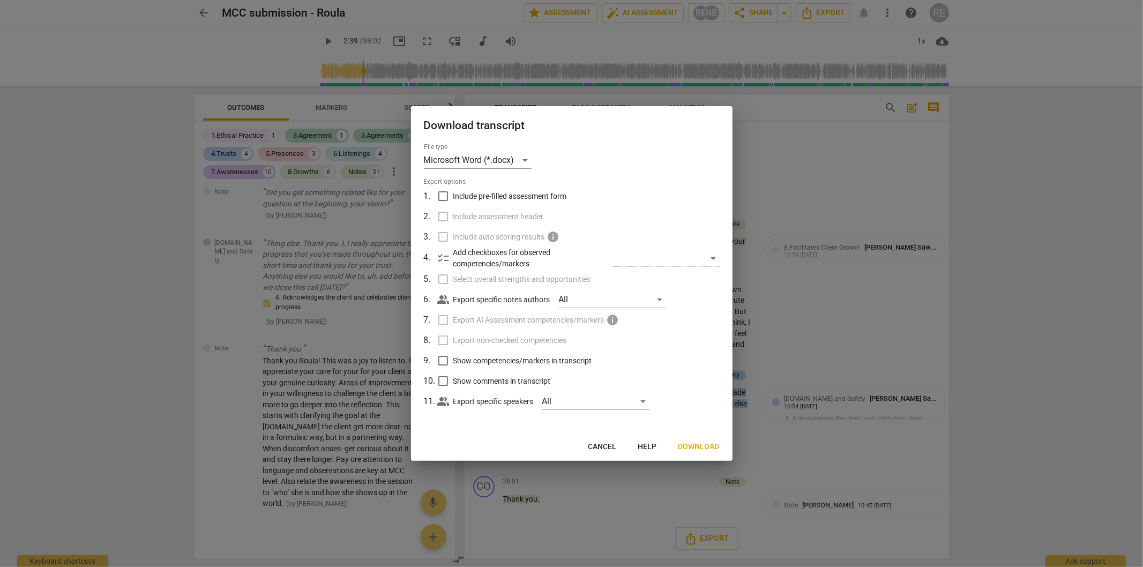
scroll to position [5889, 0]
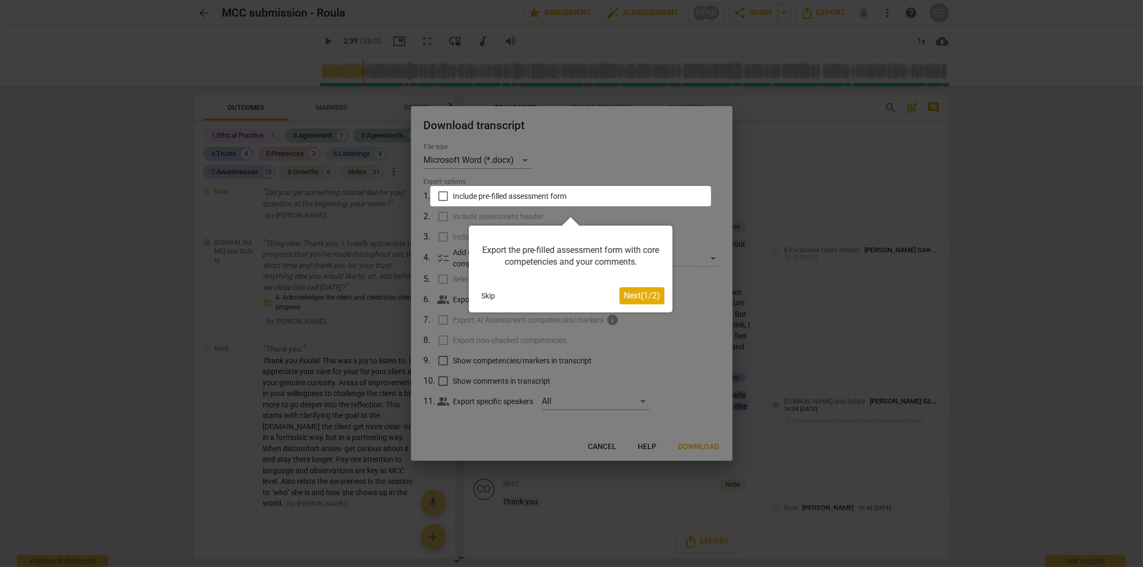
click at [441, 194] on div at bounding box center [570, 196] width 281 height 20
click at [630, 296] on span "Next ( 1 / 2 )" at bounding box center [642, 295] width 36 height 10
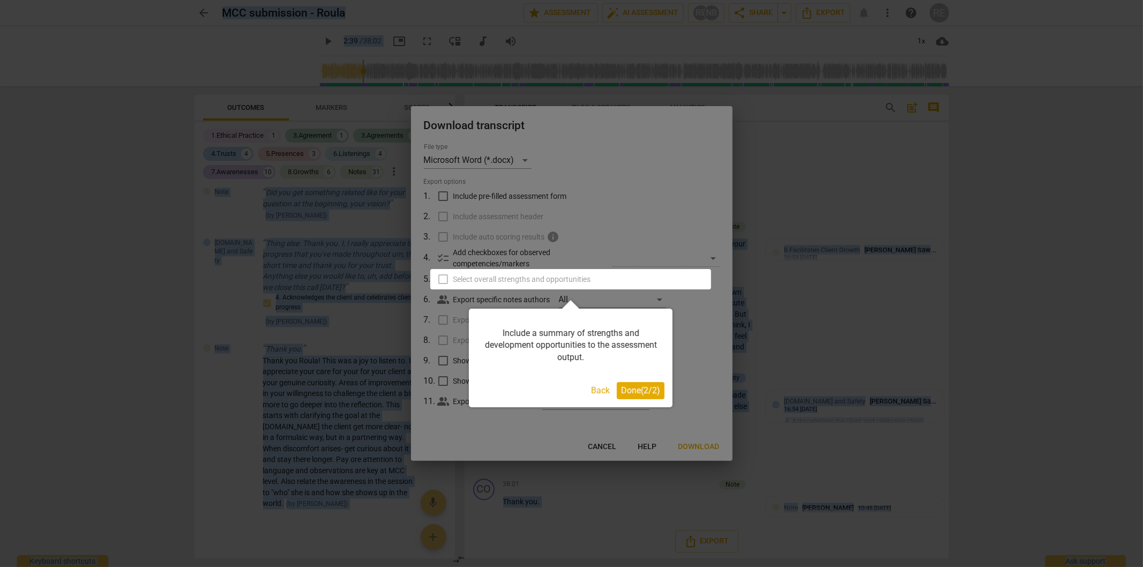
click at [622, 389] on span "Done ( 2 / 2 )" at bounding box center [640, 390] width 39 height 10
click at [622, 389] on label "Show comments in transcript" at bounding box center [570, 381] width 281 height 20
click at [453, 389] on input "Show comments in transcript" at bounding box center [443, 381] width 20 height 20
checkbox input "true"
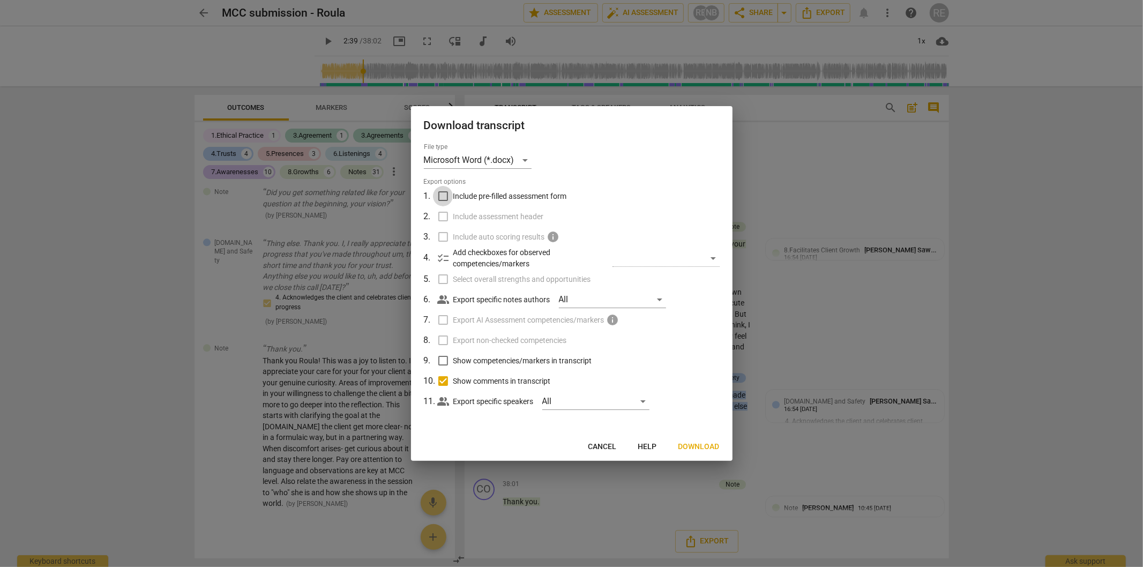
click at [443, 195] on input "Include pre-filled assessment form" at bounding box center [443, 196] width 20 height 20
checkbox input "true"
click at [442, 216] on input "Include assessment header" at bounding box center [443, 216] width 20 height 20
checkbox input "false"
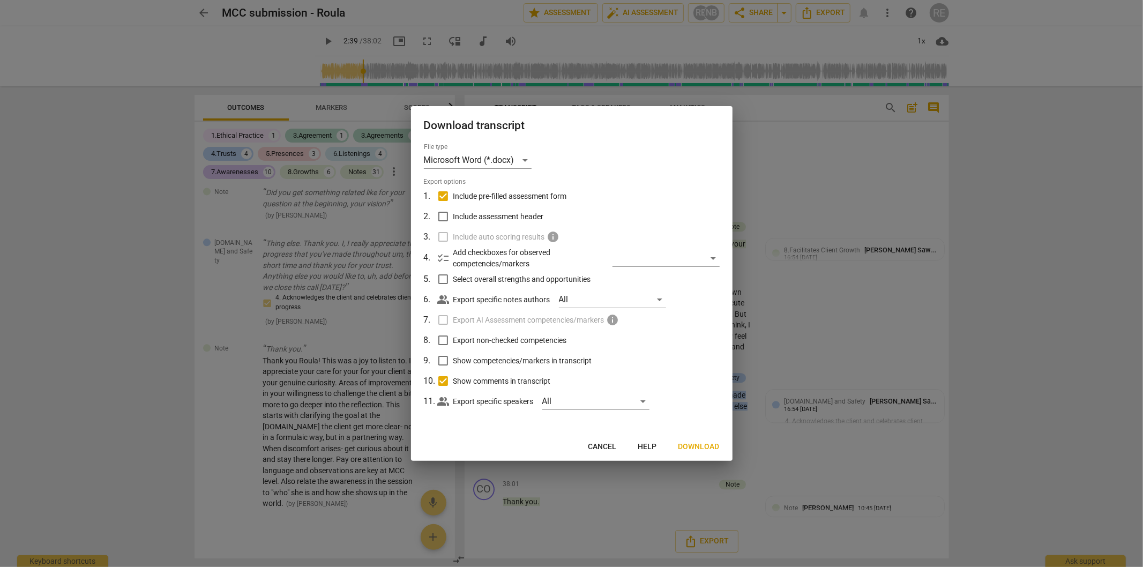
click at [446, 280] on input "Select overall strengths and opportunities" at bounding box center [443, 279] width 20 height 20
checkbox input "true"
click at [712, 439] on span "Next" at bounding box center [709, 446] width 19 height 11
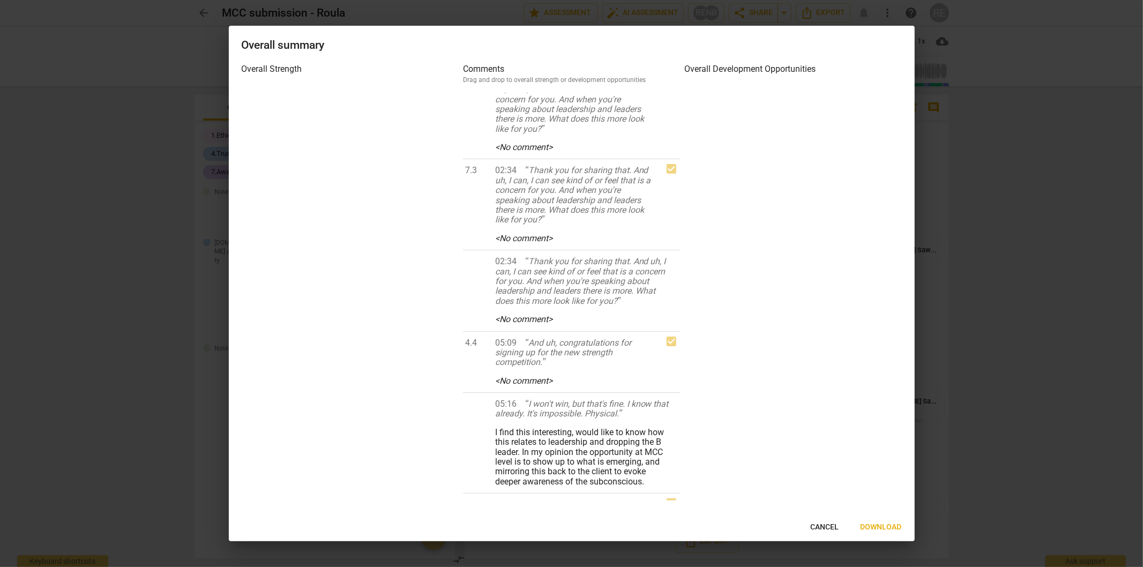
scroll to position [476, 0]
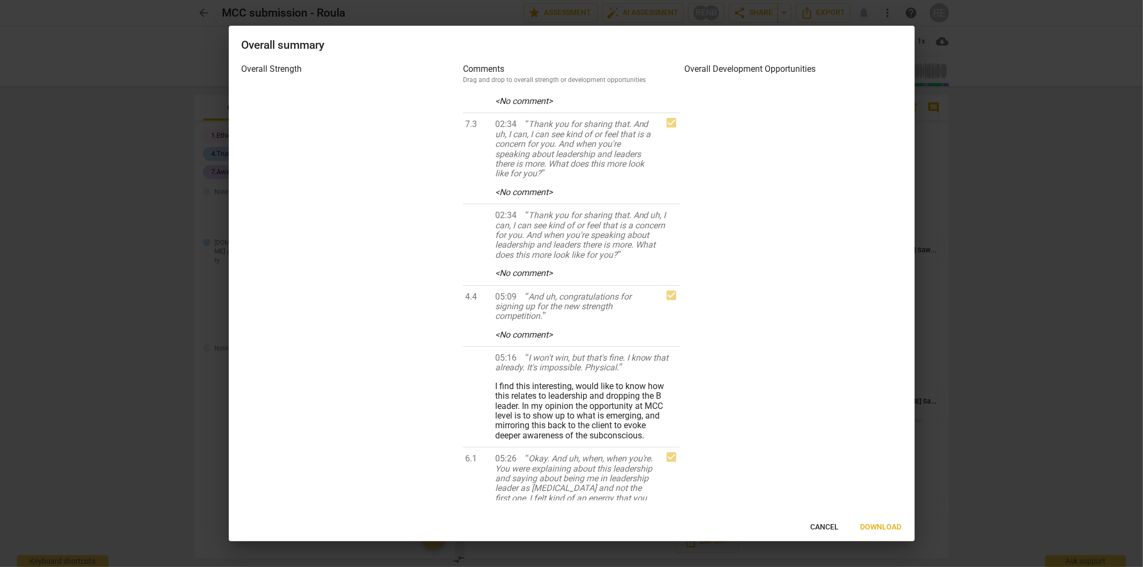
click at [877, 439] on span "Download" at bounding box center [880, 527] width 41 height 11
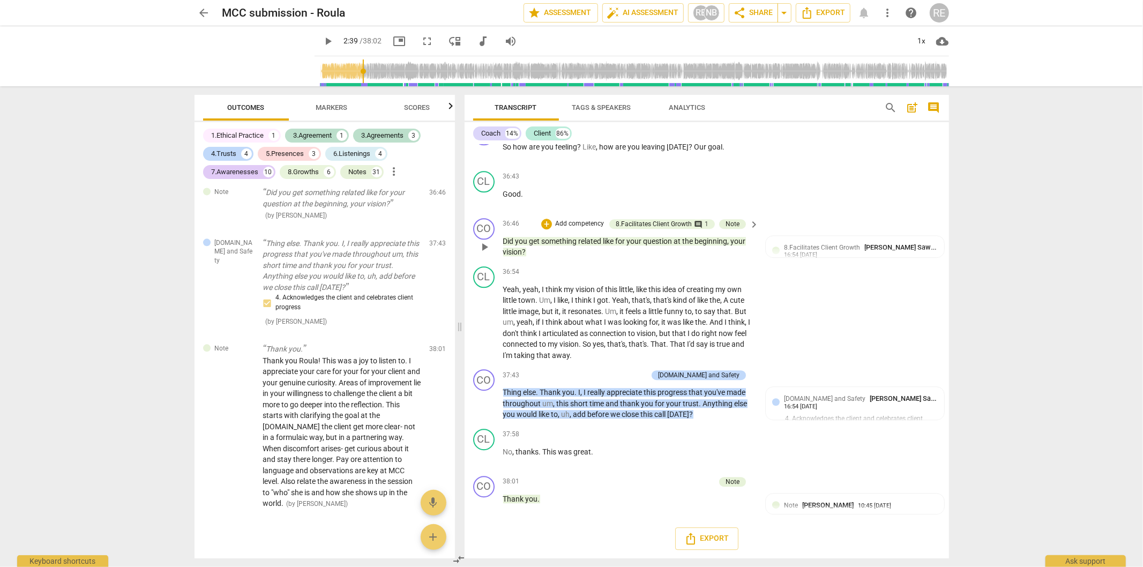
scroll to position [5889, 0]
